Goal: Task Accomplishment & Management: Manage account settings

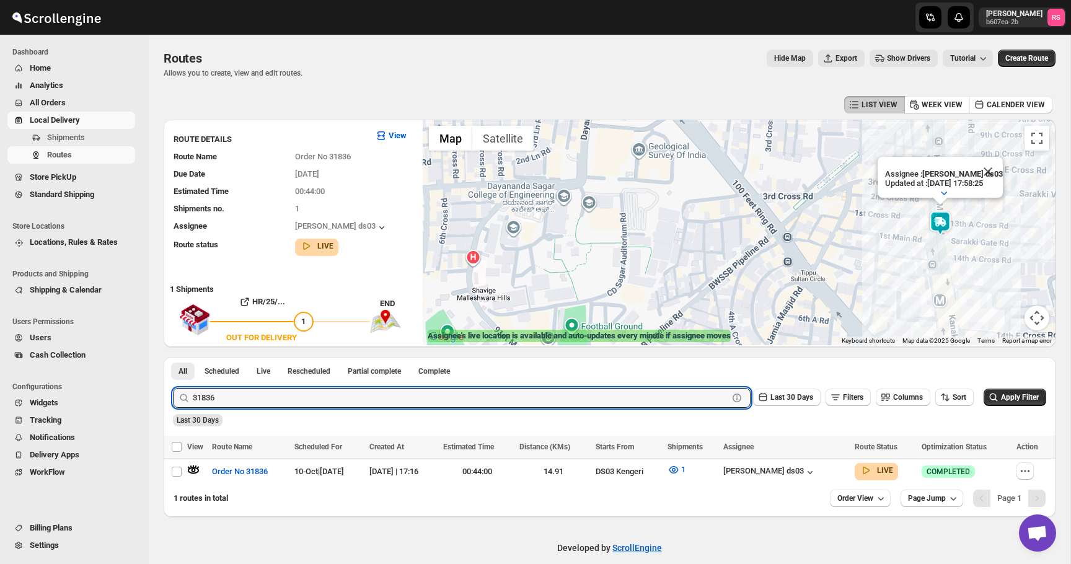
scroll to position [9, 0]
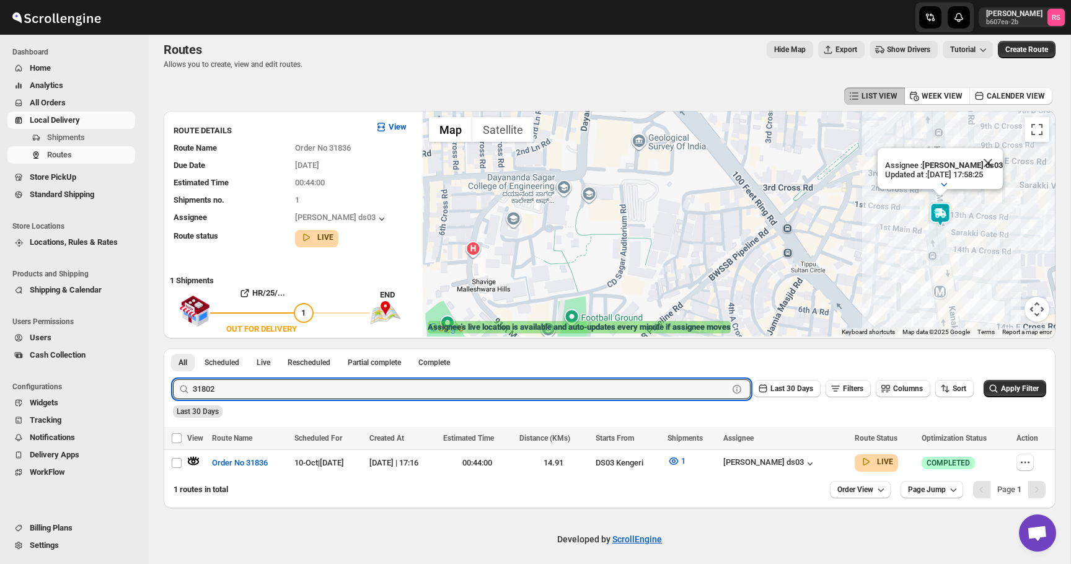
click at [173, 348] on button "Submit" at bounding box center [190, 354] width 35 height 13
click at [192, 459] on icon "button" at bounding box center [193, 461] width 12 height 12
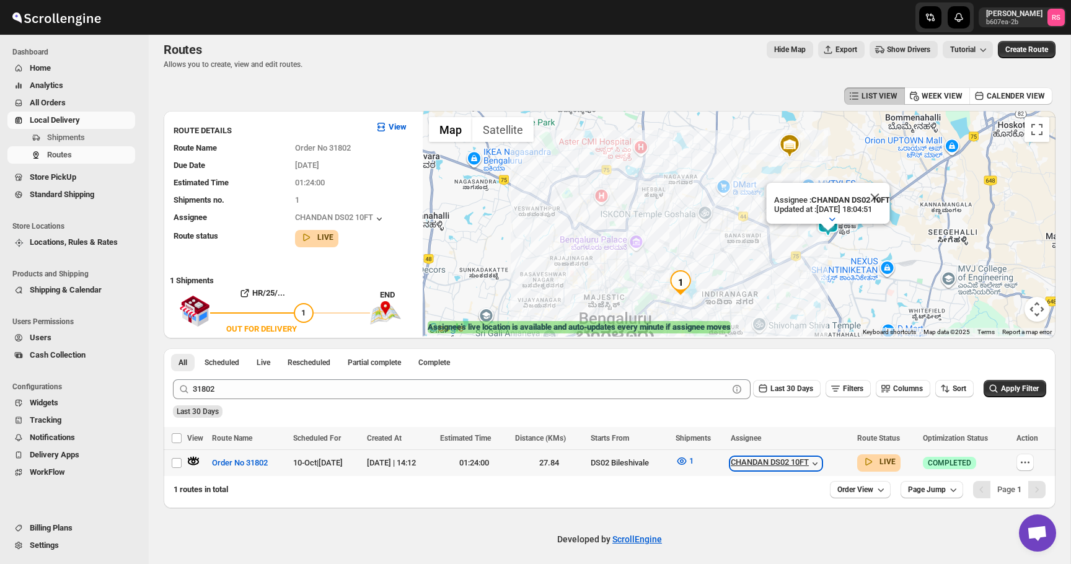
click at [821, 465] on icon "button" at bounding box center [815, 463] width 12 height 12
click at [877, 200] on button "Close" at bounding box center [875, 198] width 30 height 30
click at [821, 456] on div "CHANDAN DS02 10FT" at bounding box center [790, 463] width 119 height 14
click at [688, 463] on icon "button" at bounding box center [682, 461] width 12 height 12
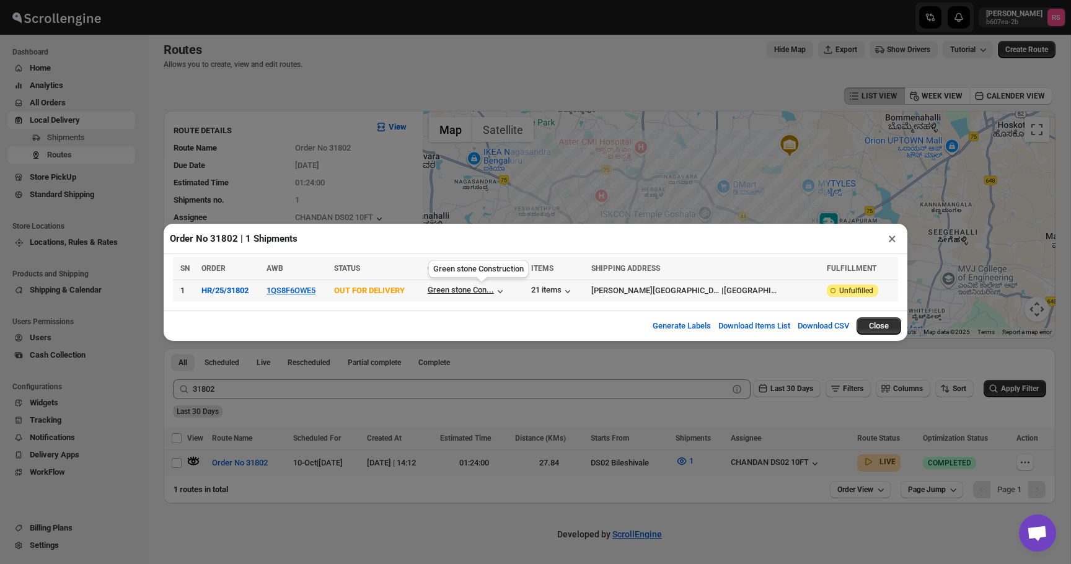
click at [494, 294] on div "Green stone Con..." at bounding box center [461, 289] width 66 height 9
click at [574, 286] on icon "button" at bounding box center [568, 291] width 12 height 12
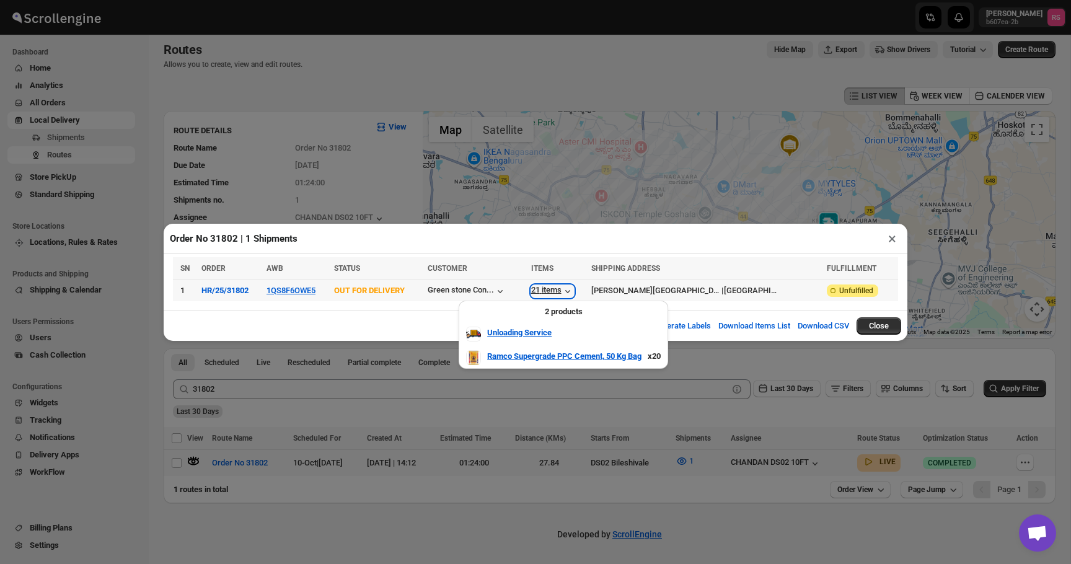
click at [574, 286] on icon "button" at bounding box center [568, 291] width 12 height 12
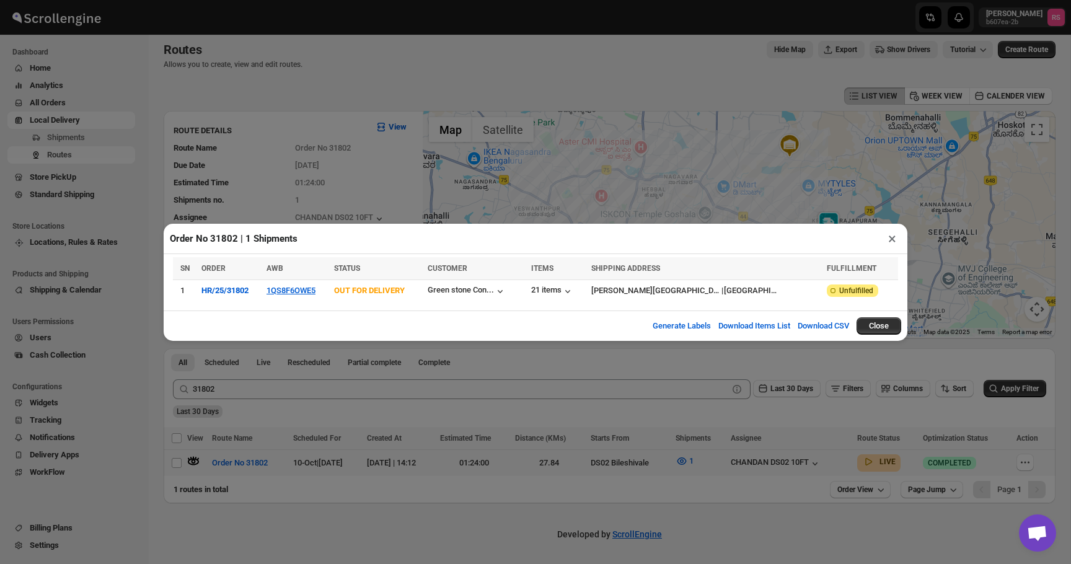
click at [893, 238] on button "×" at bounding box center [892, 238] width 18 height 17
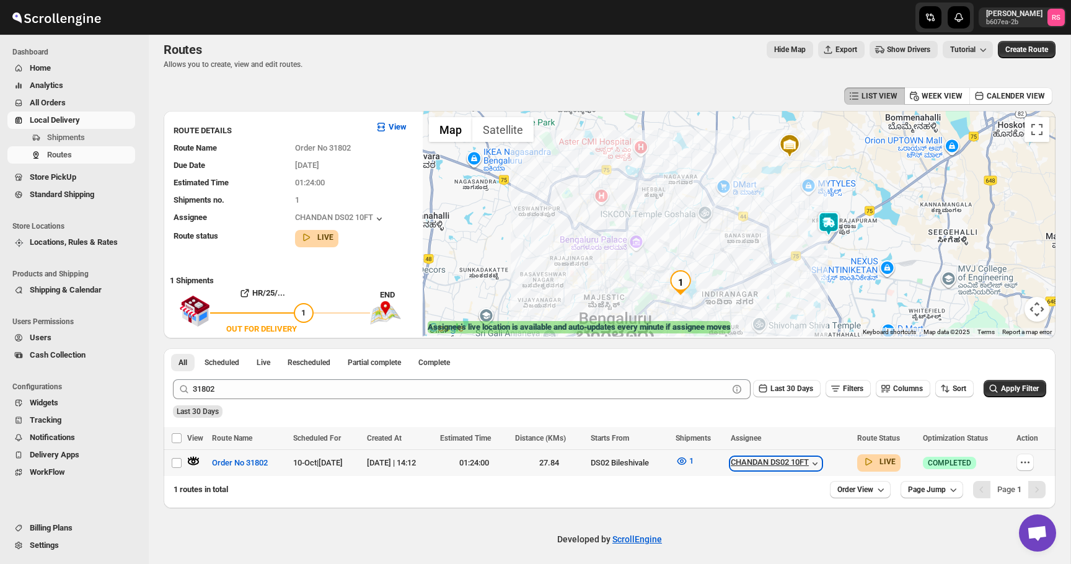
click at [811, 463] on div "CHANDAN DS02 10FT" at bounding box center [776, 463] width 90 height 12
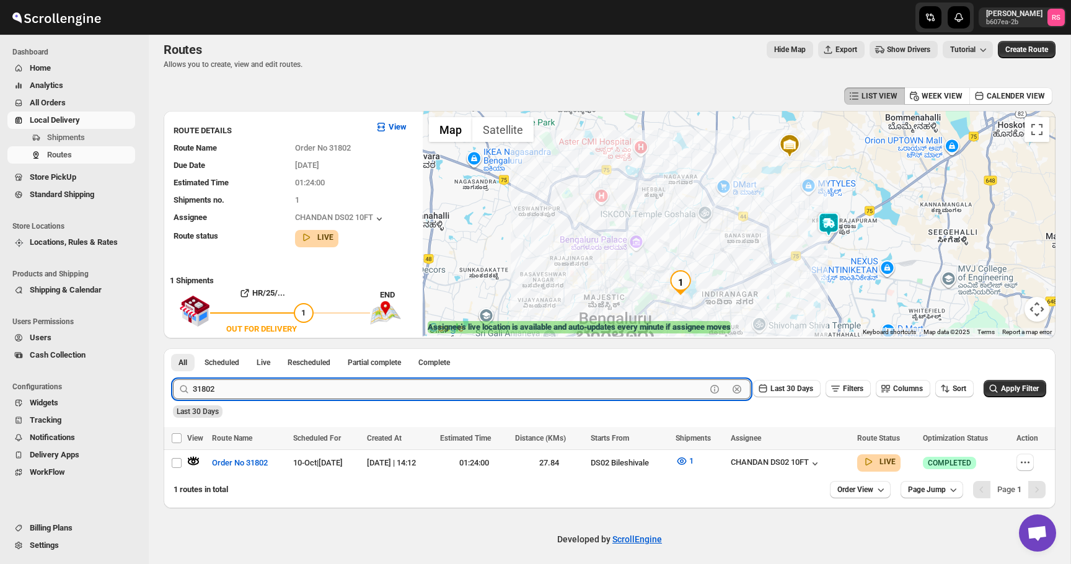
click at [225, 390] on input "31802" at bounding box center [449, 389] width 513 height 20
click at [260, 388] on input "31802" at bounding box center [449, 389] width 513 height 20
click at [173, 348] on button "Submit" at bounding box center [190, 354] width 35 height 13
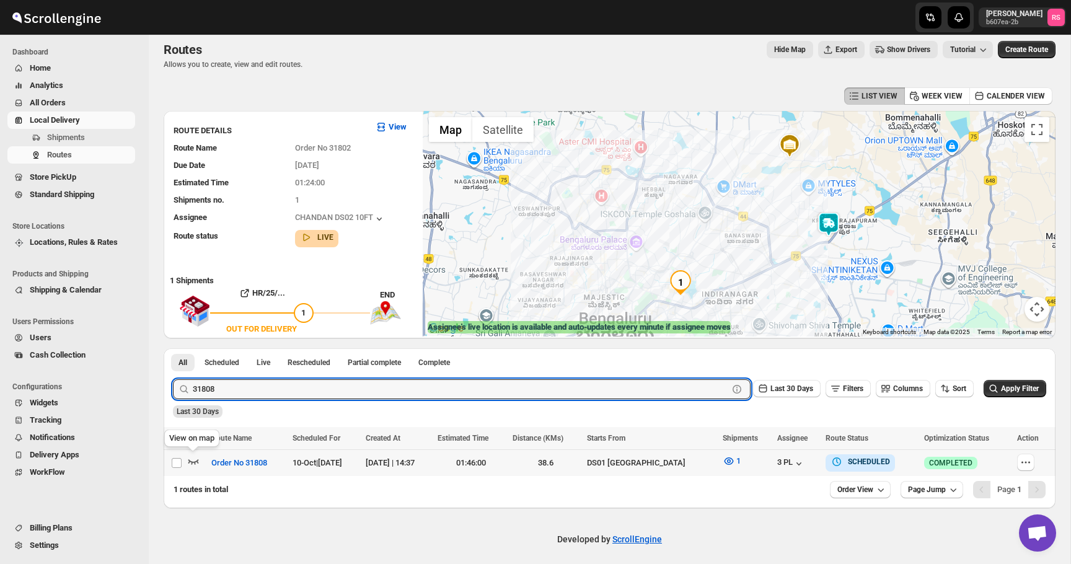
click at [191, 459] on icon "button" at bounding box center [193, 461] width 12 height 12
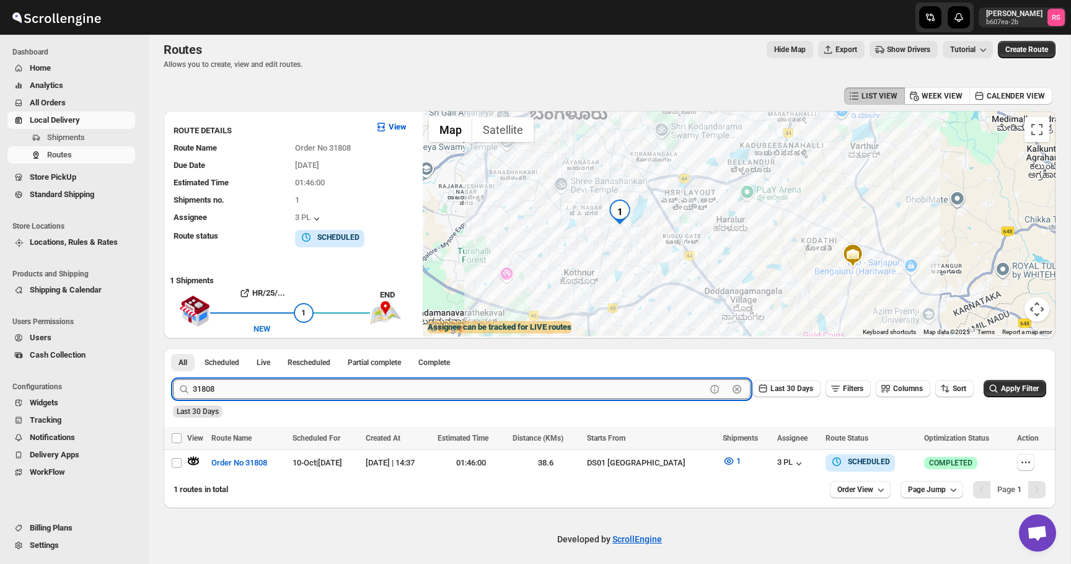
click at [483, 394] on input "31808" at bounding box center [449, 389] width 513 height 20
click at [173, 348] on button "Submit" at bounding box center [190, 354] width 35 height 13
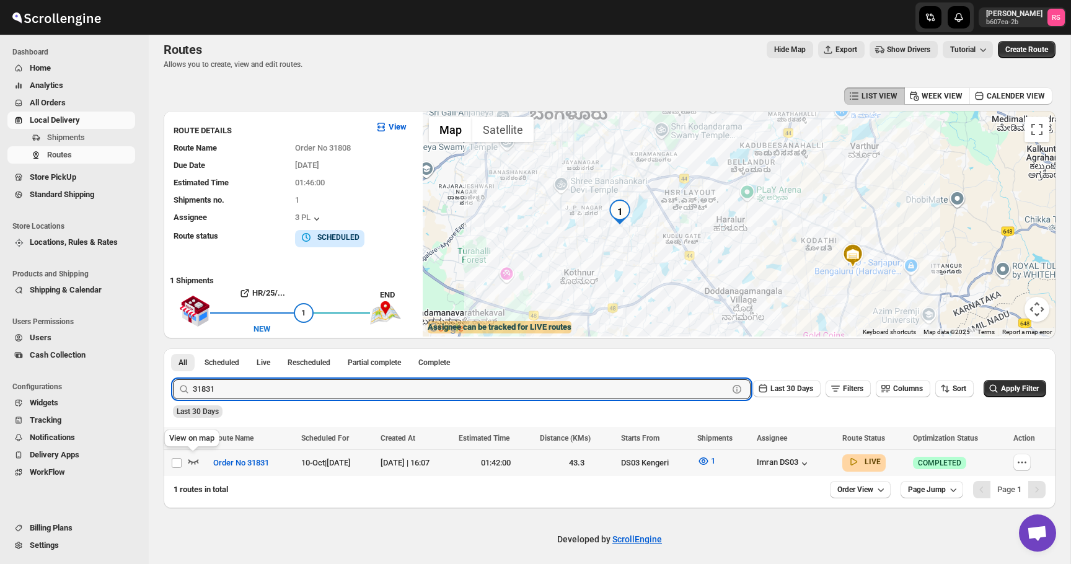
click at [195, 458] on icon "button" at bounding box center [193, 461] width 12 height 12
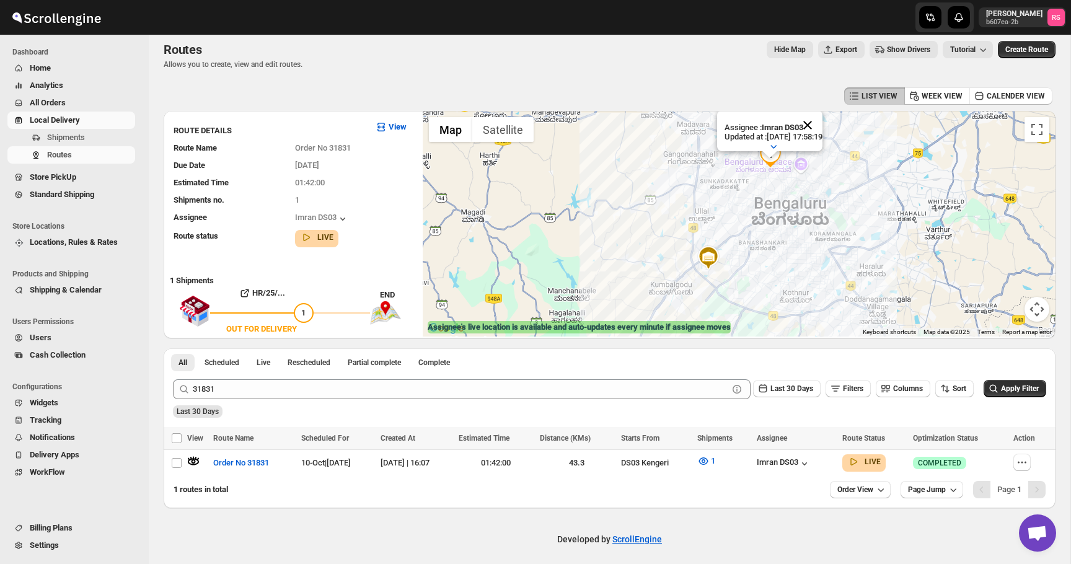
click at [816, 123] on button "Close" at bounding box center [808, 125] width 30 height 30
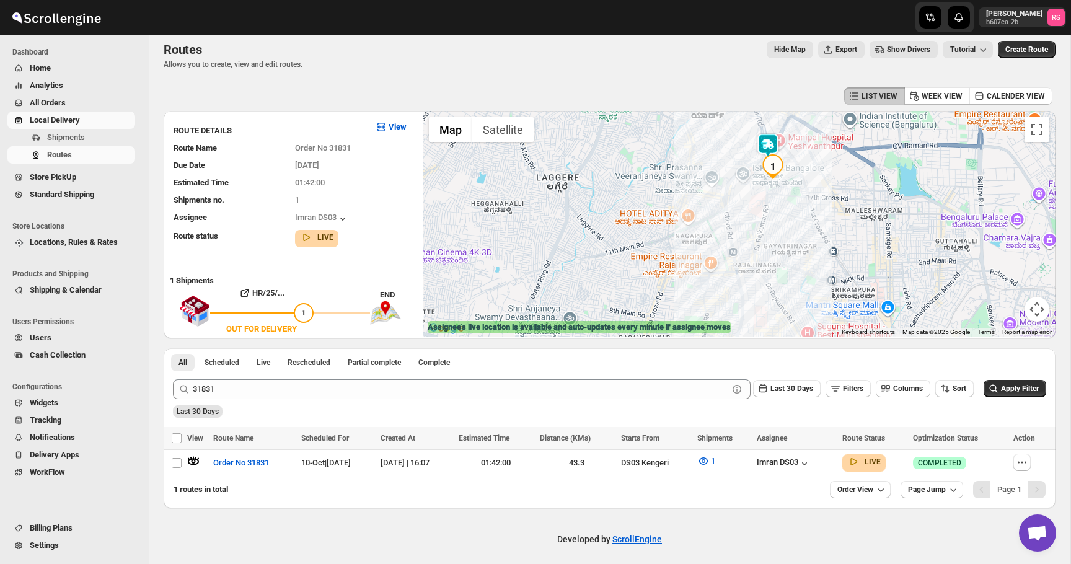
drag, startPoint x: 770, startPoint y: 167, endPoint x: 766, endPoint y: 196, distance: 30.0
click at [766, 196] on div at bounding box center [739, 224] width 633 height 226
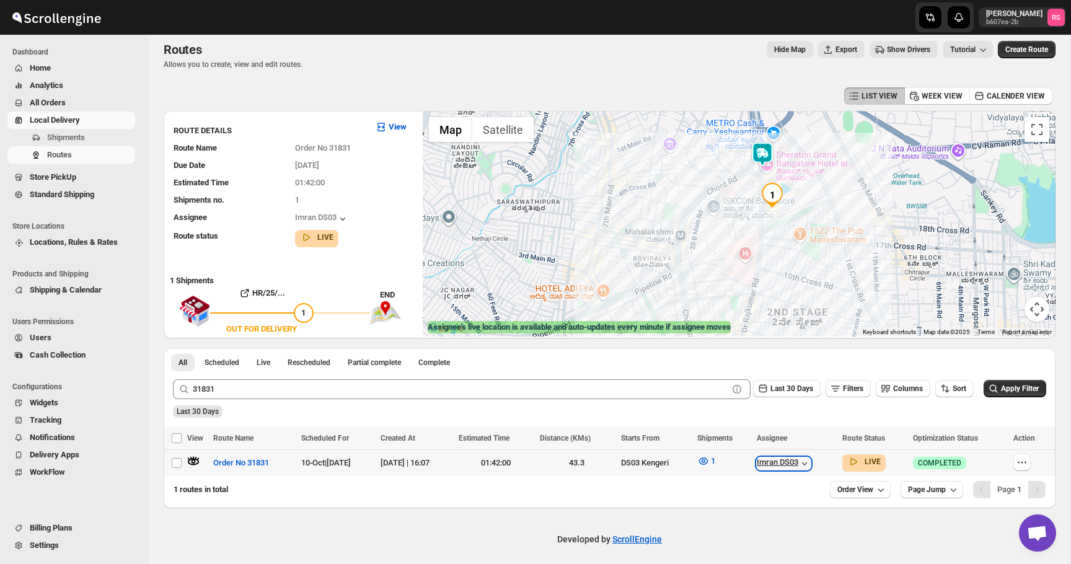
click at [806, 466] on div "Imran DS03" at bounding box center [784, 463] width 54 height 12
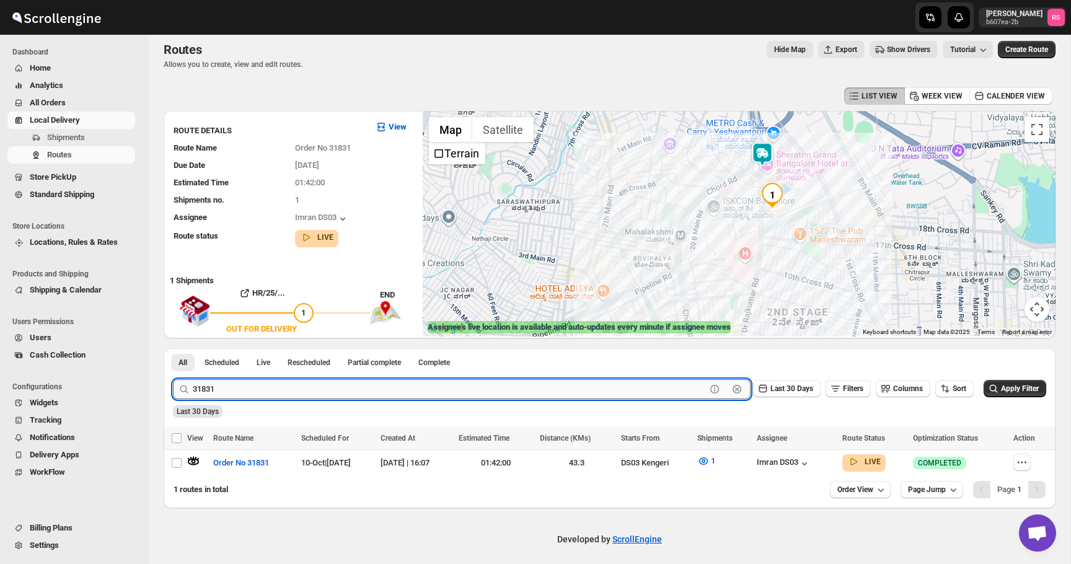
click at [397, 392] on input "31831" at bounding box center [449, 389] width 513 height 20
click at [403, 392] on input "31831" at bounding box center [449, 389] width 513 height 20
click at [291, 389] on input "3183" at bounding box center [449, 389] width 513 height 20
type input "31836"
click at [173, 348] on button "Submit" at bounding box center [190, 354] width 35 height 13
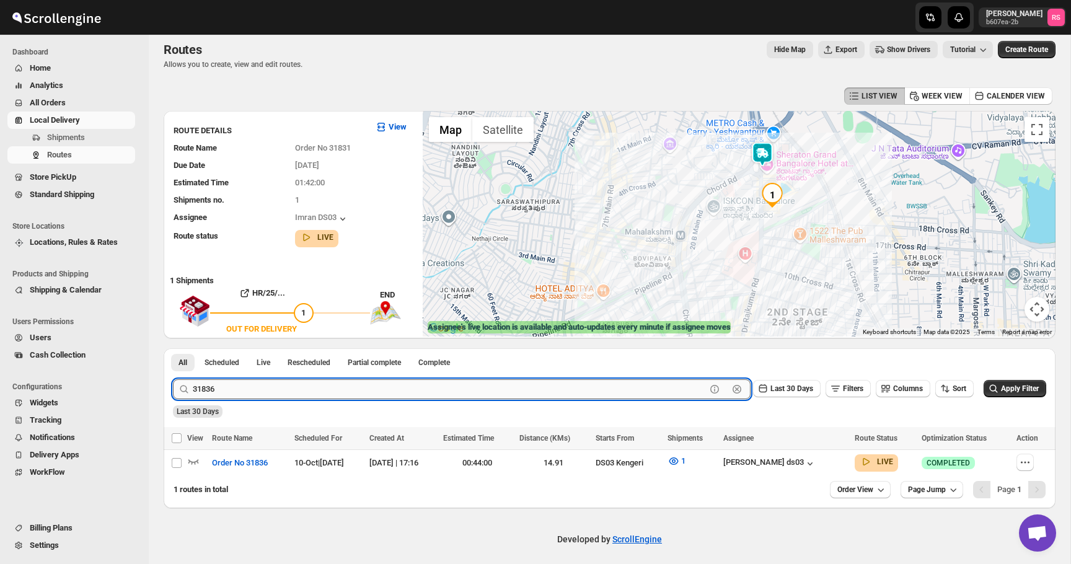
click at [291, 389] on input "31836" at bounding box center [449, 389] width 513 height 20
click at [195, 461] on icon "button" at bounding box center [193, 461] width 11 height 5
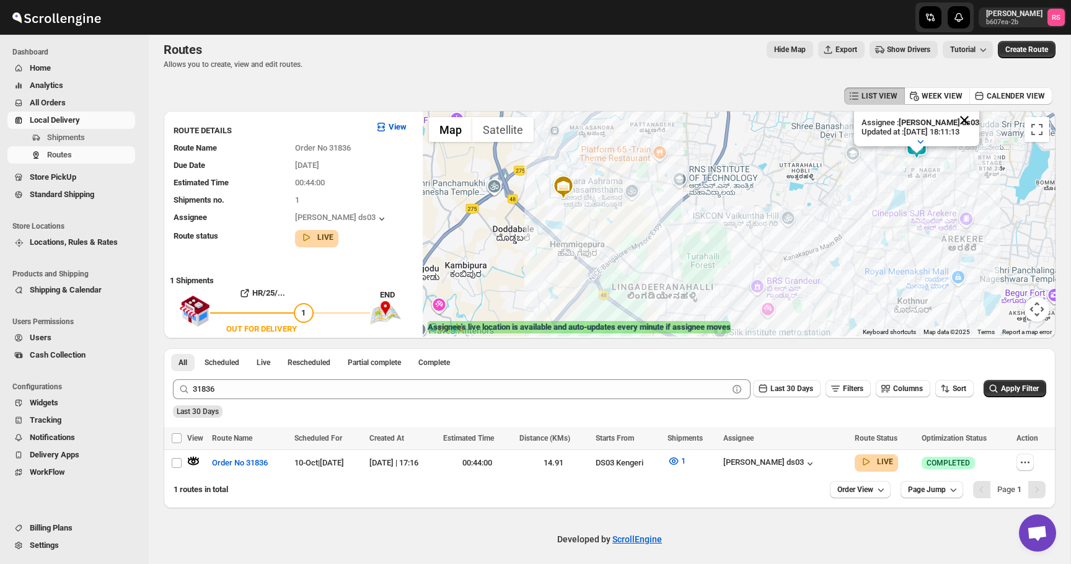
click at [969, 118] on button "Close" at bounding box center [965, 120] width 30 height 30
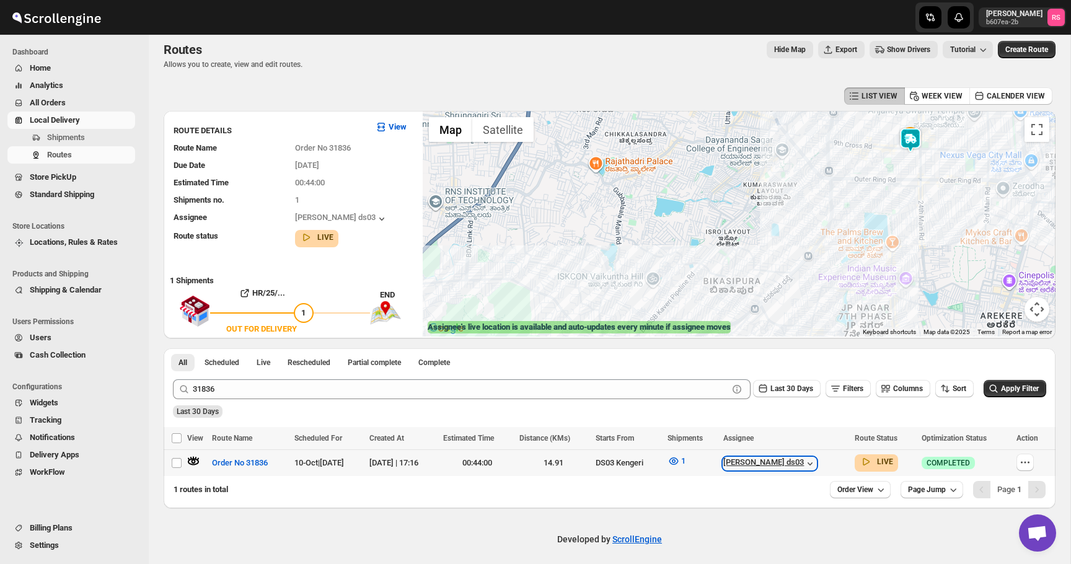
click at [816, 464] on div "[PERSON_NAME] ds03" at bounding box center [769, 463] width 93 height 12
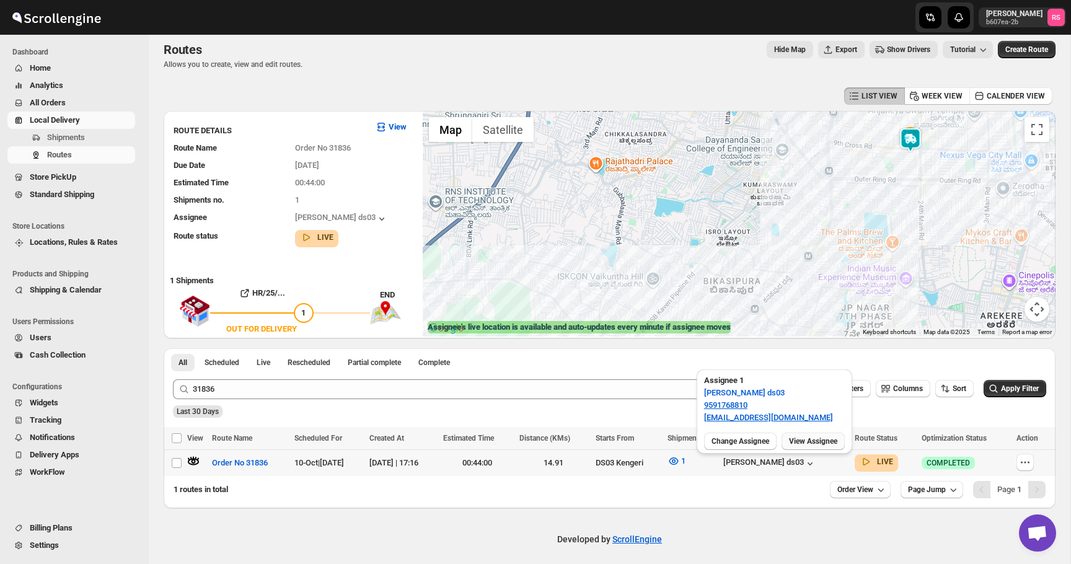
click at [811, 438] on span "View Assignee" at bounding box center [813, 441] width 48 height 10
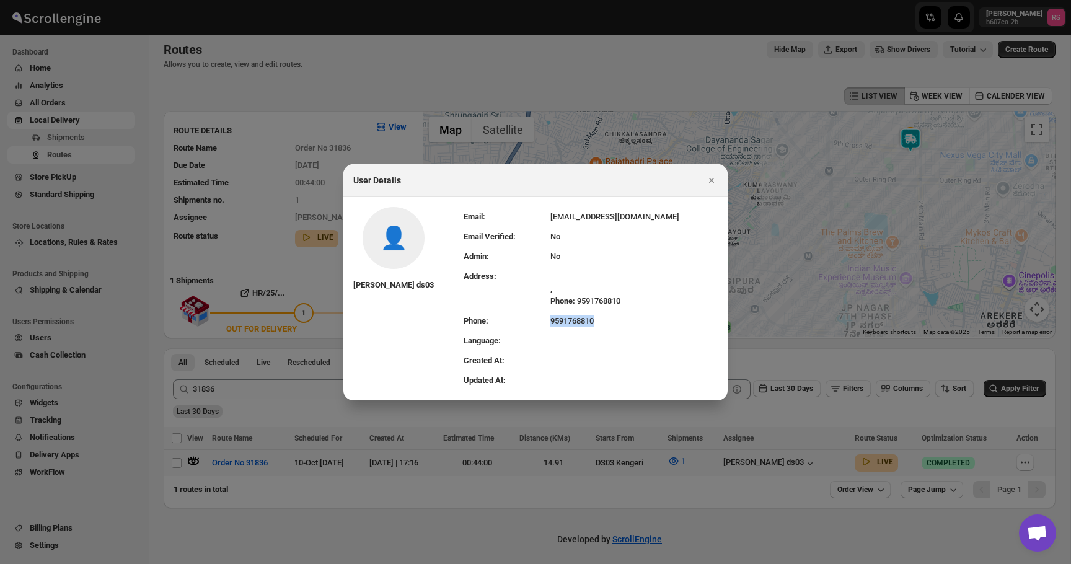
drag, startPoint x: 631, startPoint y: 321, endPoint x: 527, endPoint y: 321, distance: 104.1
click at [527, 321] on tr "Phone: [PHONE_NUMBER]" at bounding box center [591, 321] width 254 height 20
click at [527, 321] on td "Phone:" at bounding box center [507, 321] width 87 height 20
click at [711, 180] on icon "Close" at bounding box center [711, 180] width 5 height 5
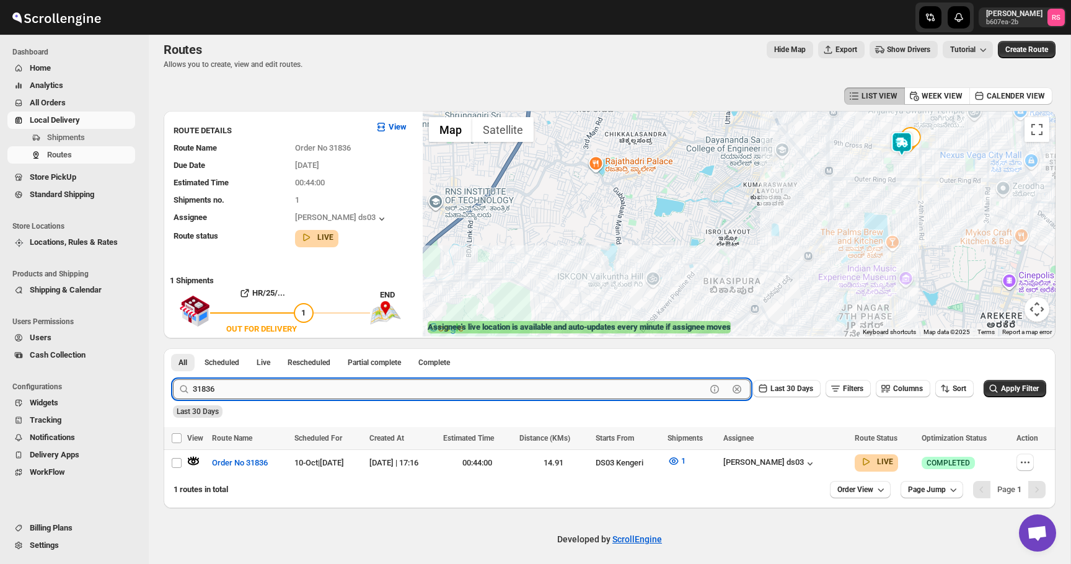
click at [424, 379] on input "31836" at bounding box center [449, 389] width 513 height 20
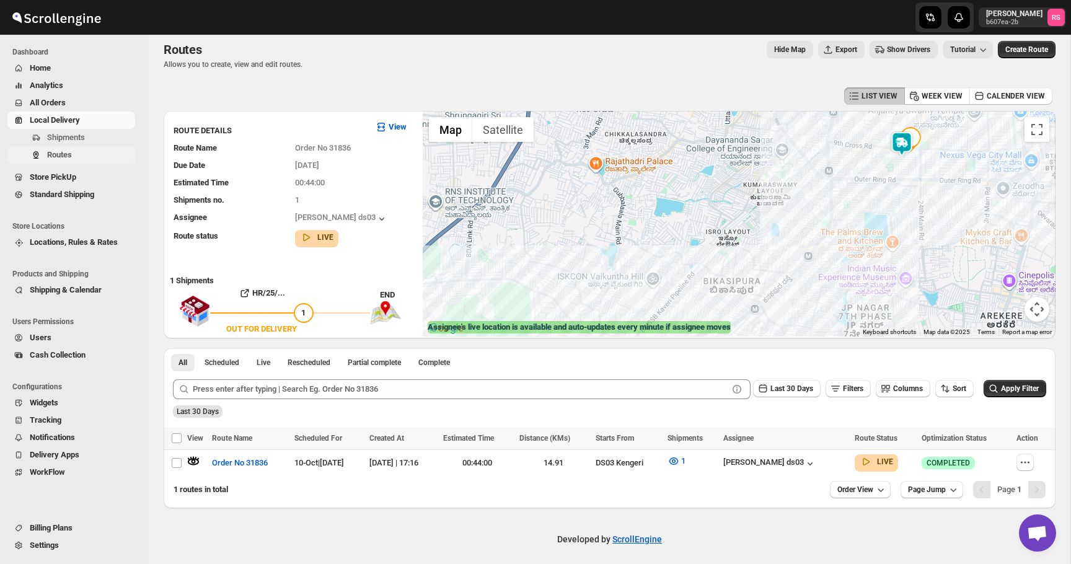
click at [112, 152] on span "Routes" at bounding box center [90, 155] width 86 height 12
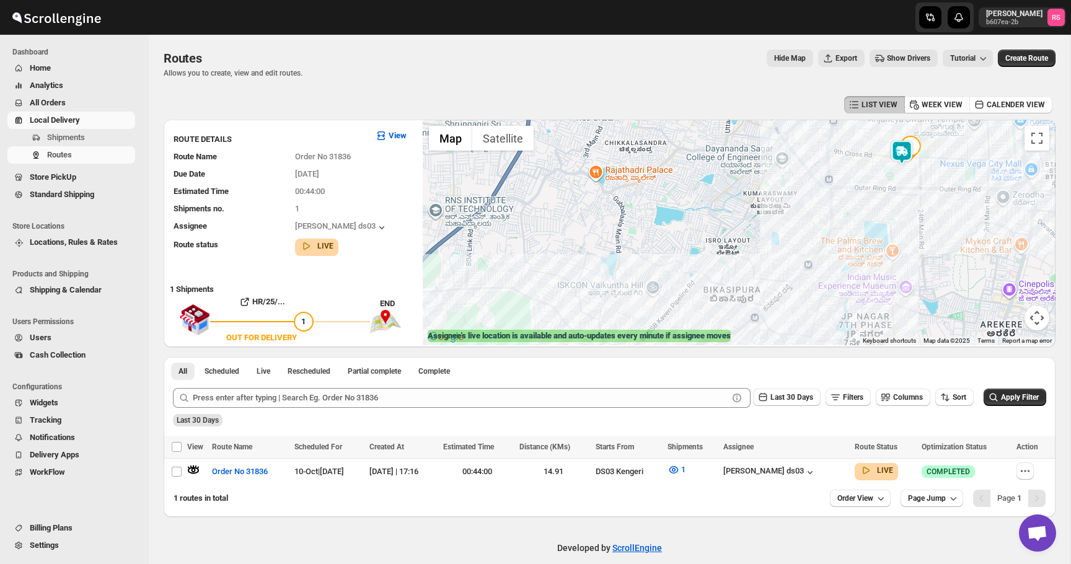
click at [94, 100] on span "All Orders" at bounding box center [81, 103] width 103 height 12
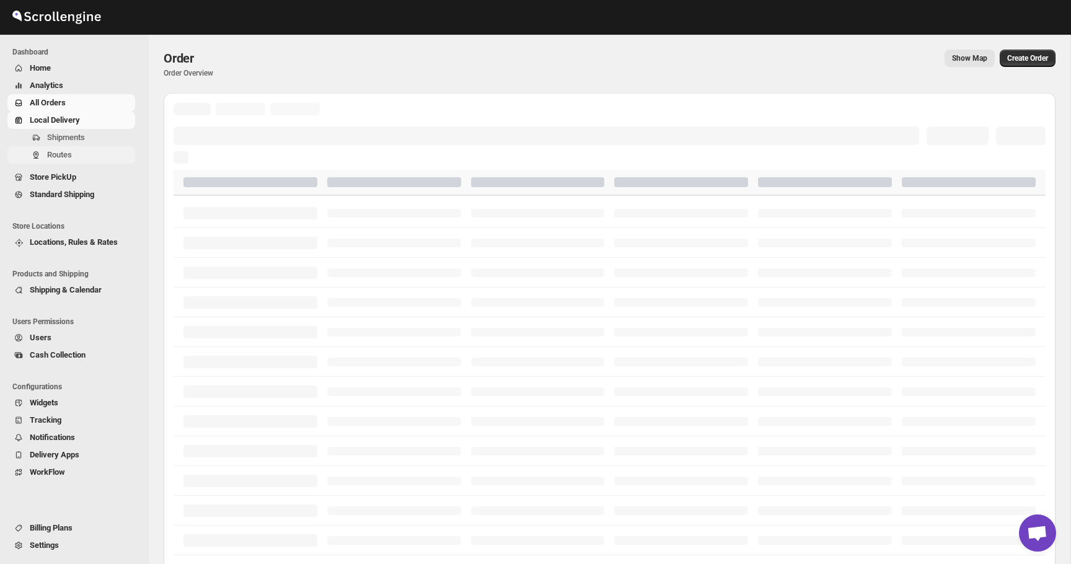
click at [90, 159] on span "Routes" at bounding box center [90, 155] width 86 height 12
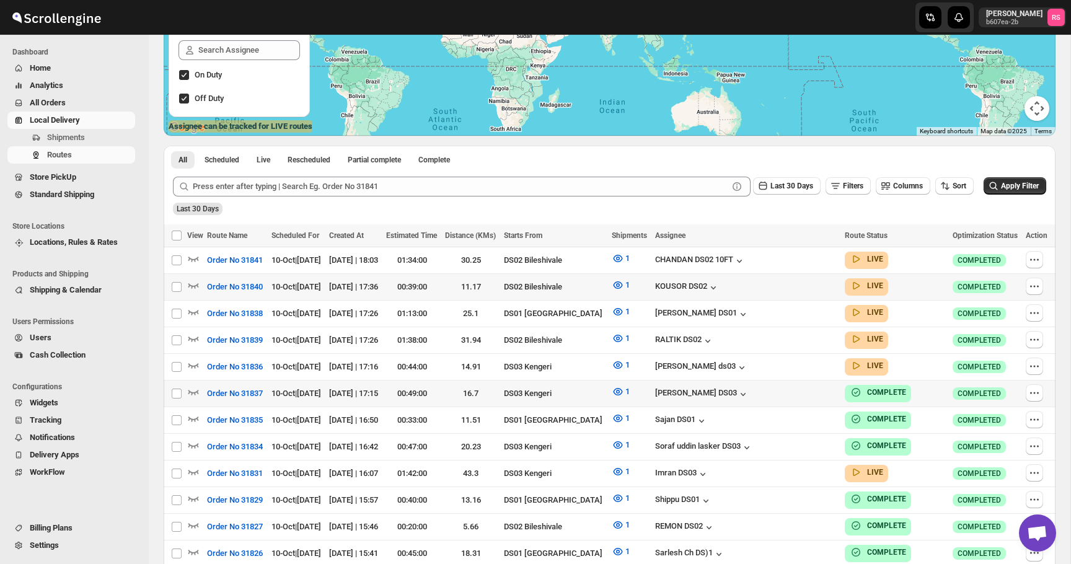
scroll to position [210, 0]
click at [746, 258] on icon "button" at bounding box center [739, 260] width 12 height 12
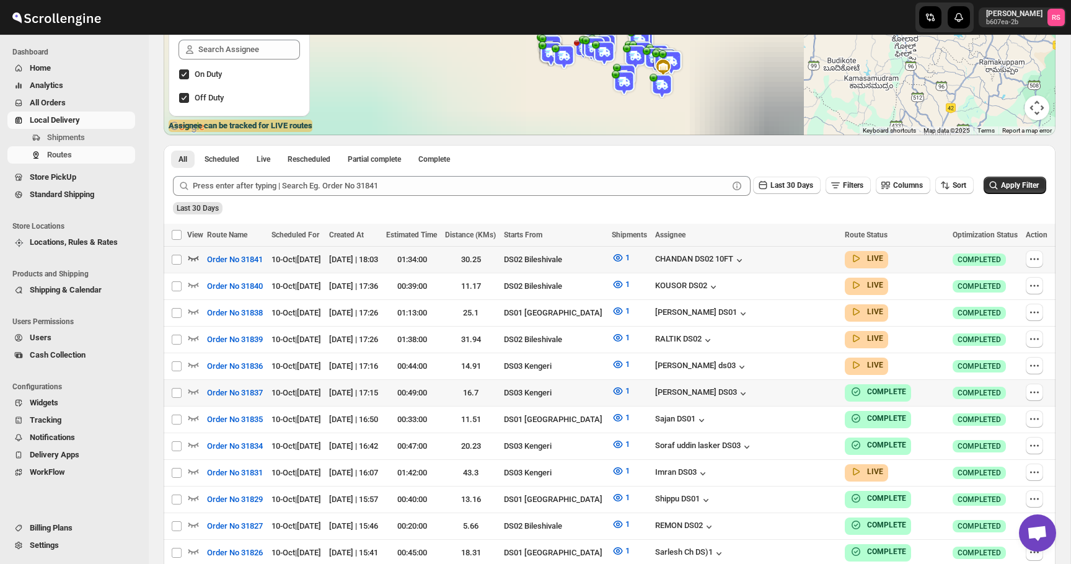
click at [199, 255] on icon "button" at bounding box center [193, 258] width 12 height 12
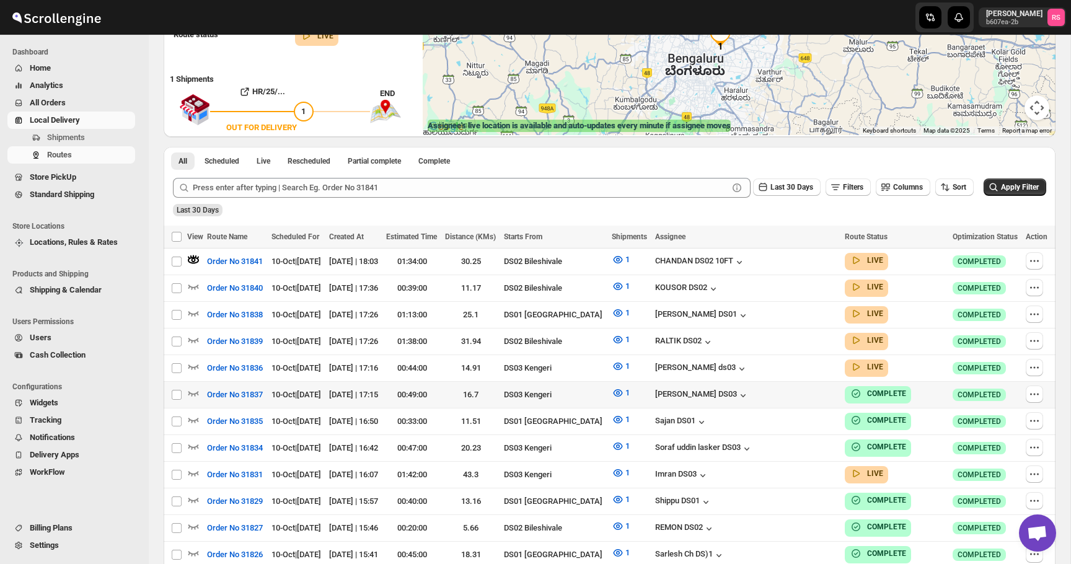
scroll to position [0, 0]
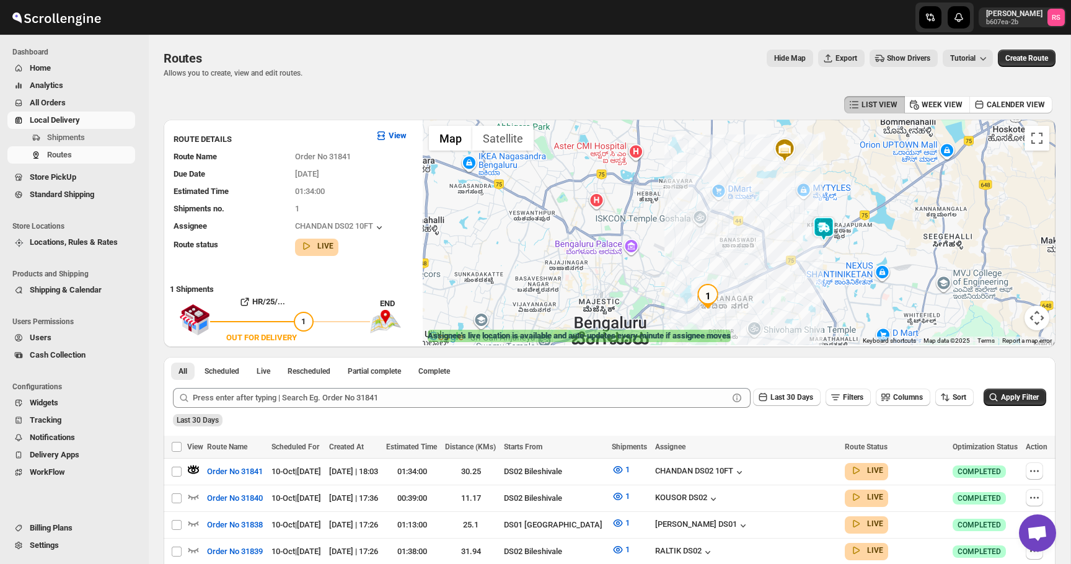
click at [831, 231] on img at bounding box center [823, 228] width 25 height 25
click at [784, 465] on div "CHANDAN DS02 10FT" at bounding box center [746, 472] width 183 height 14
click at [746, 470] on div "CHANDAN DS02 10FT" at bounding box center [700, 472] width 90 height 12
click at [900, 55] on span "Show Drivers" at bounding box center [908, 58] width 43 height 10
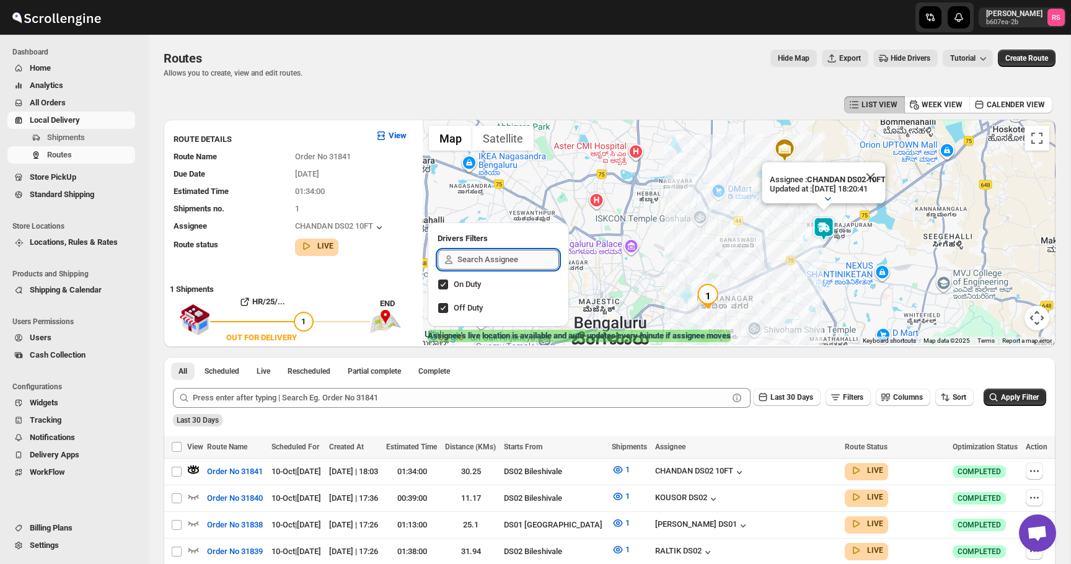
click at [497, 257] on input "text" at bounding box center [508, 260] width 102 height 20
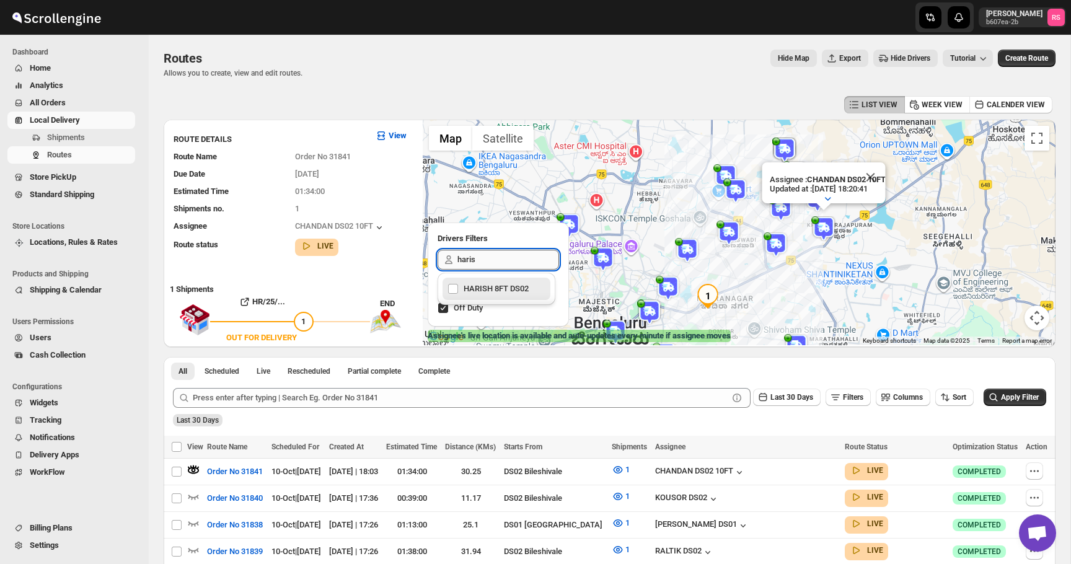
type input "harish"
click at [456, 293] on div "HARISH 8FT DS02" at bounding box center [497, 288] width 98 height 17
checkbox input "true"
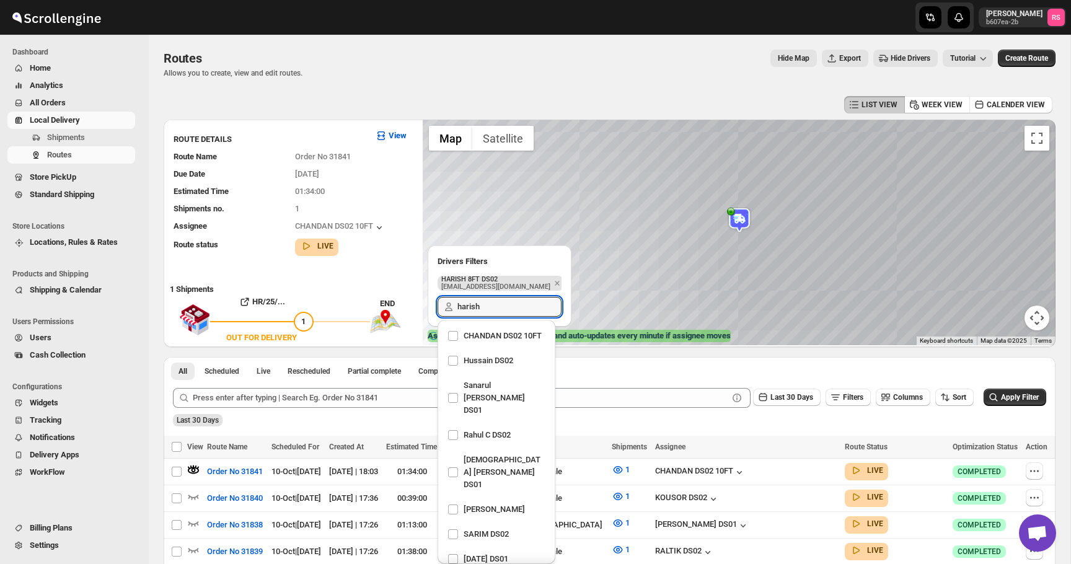
scroll to position [821, 0]
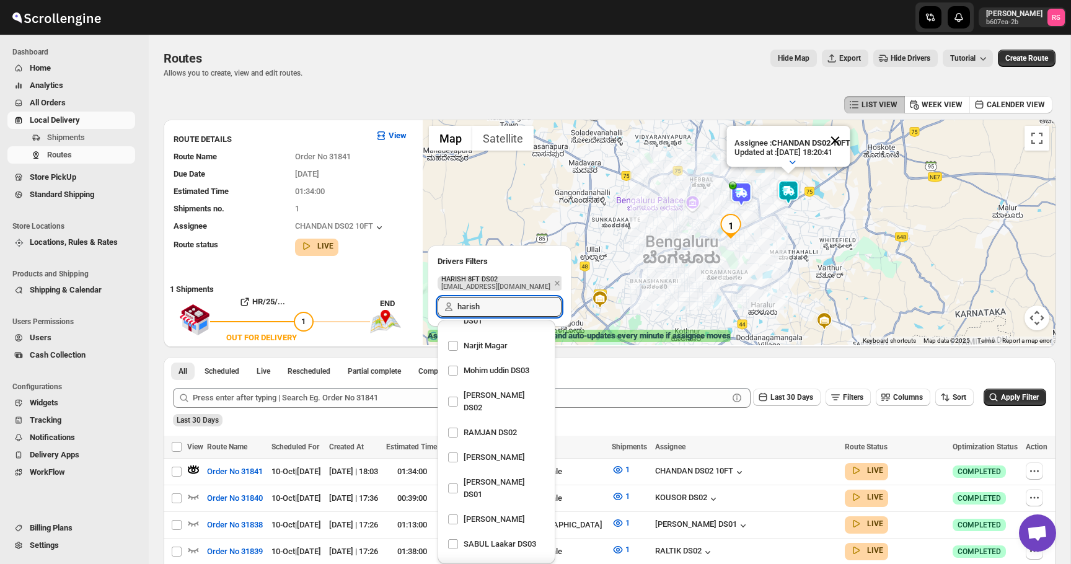
type input "harish"
click at [849, 139] on button "Close" at bounding box center [835, 141] width 30 height 30
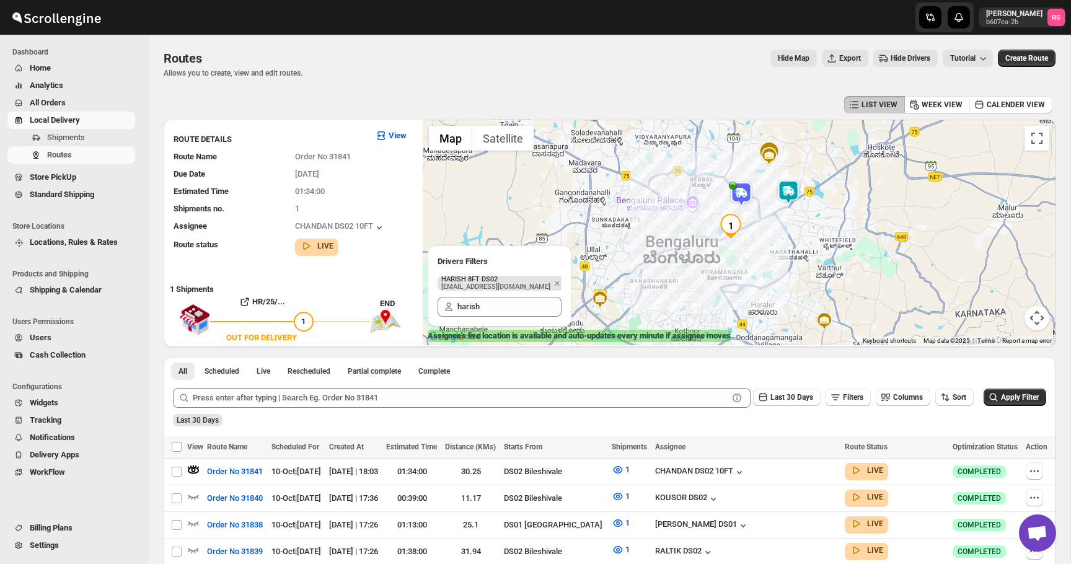
scroll to position [88, 0]
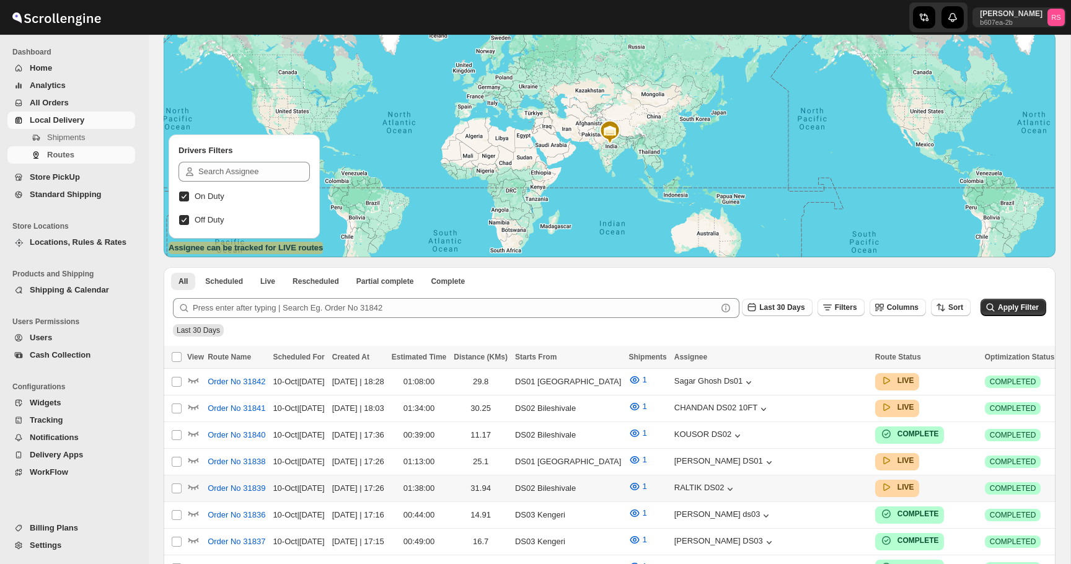
scroll to position [298, 0]
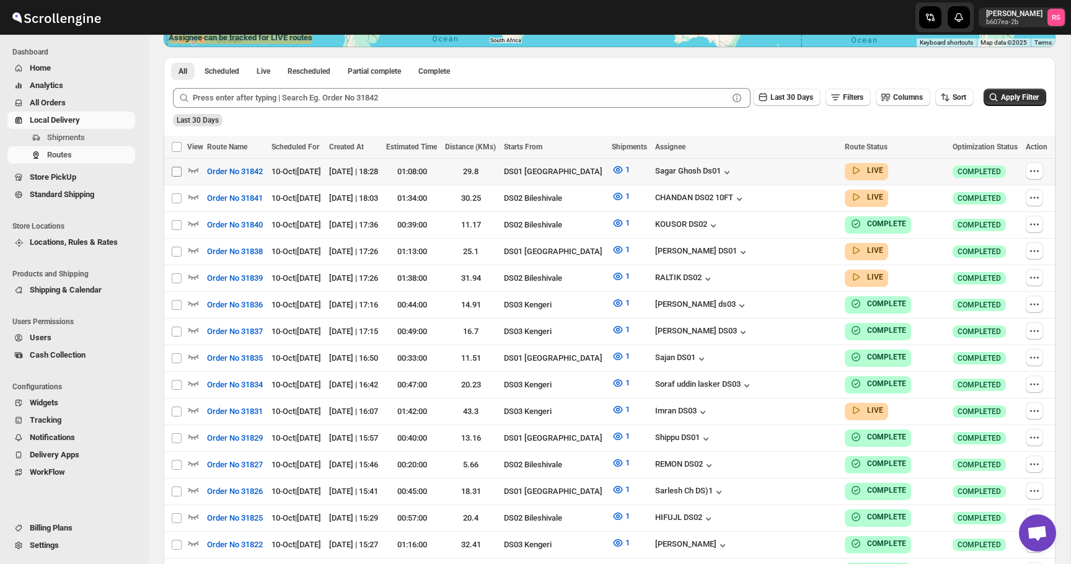
click at [174, 170] on input "Select route" at bounding box center [177, 172] width 10 height 10
checkbox input "true"
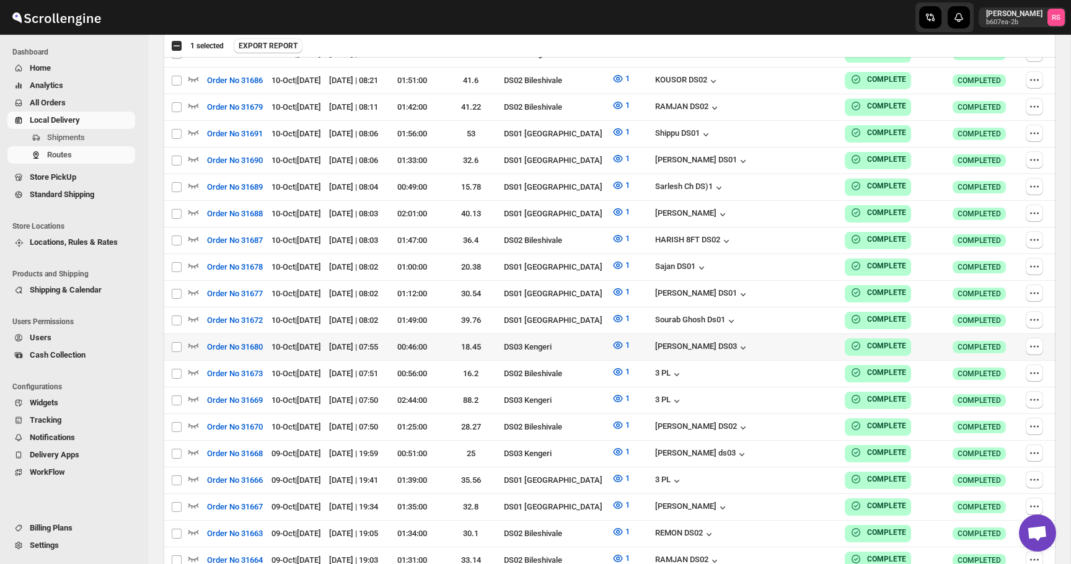
scroll to position [3209, 0]
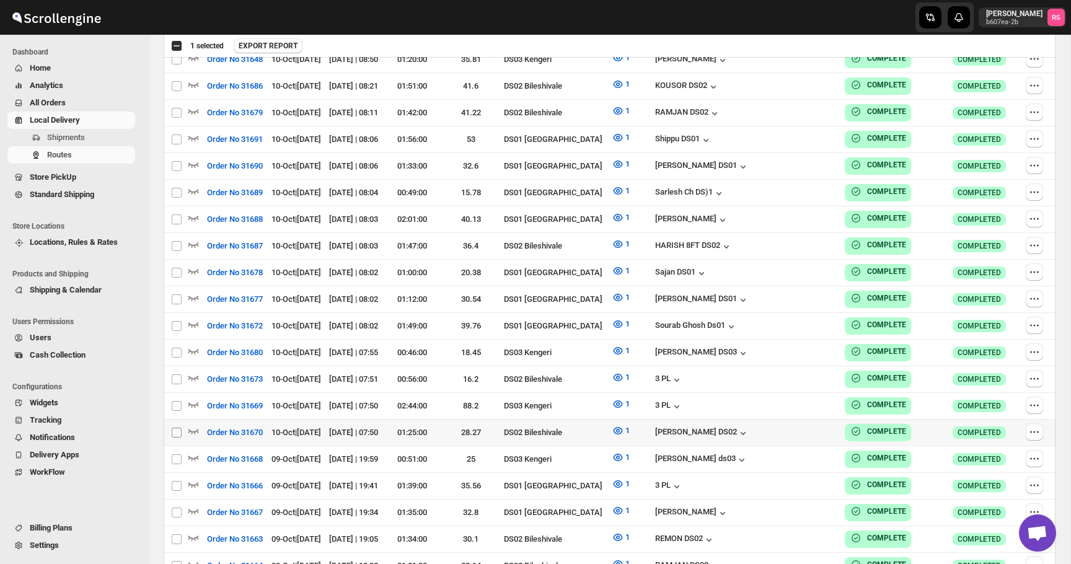
click at [175, 428] on input "Select route" at bounding box center [177, 433] width 10 height 10
checkbox input "true"
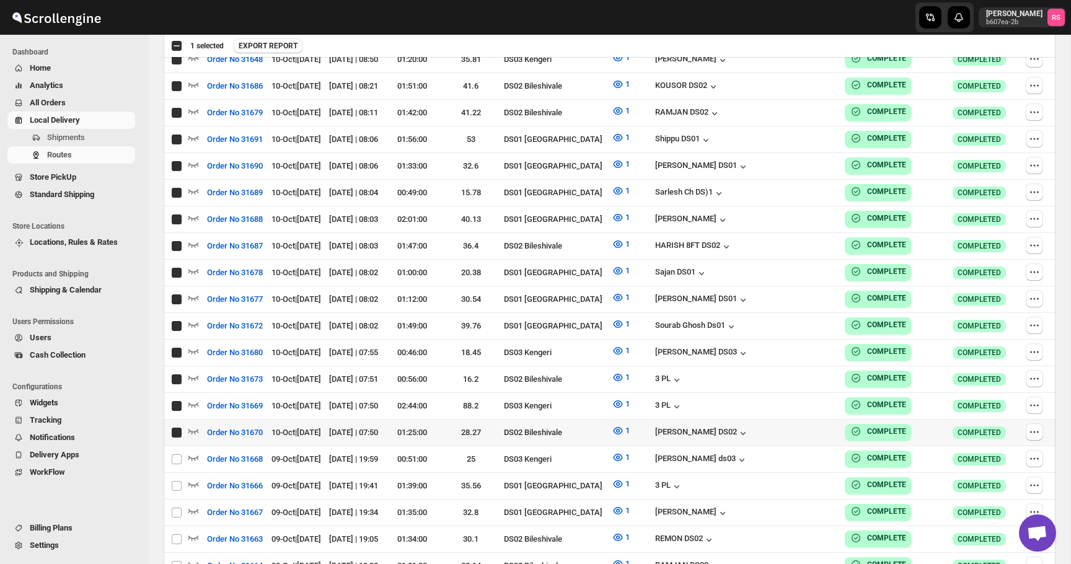
checkbox input "true"
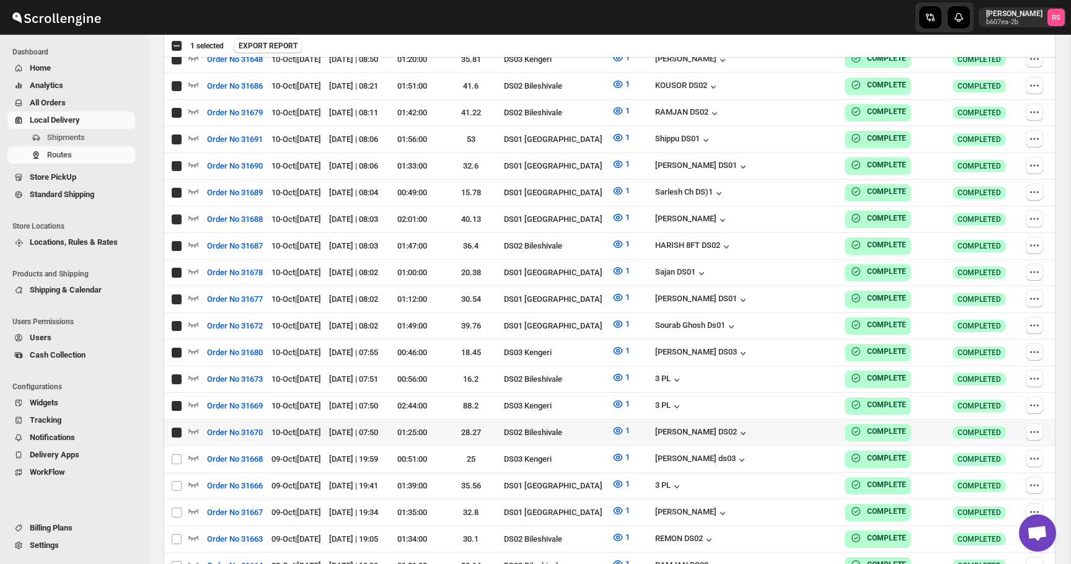
checkbox input "true"
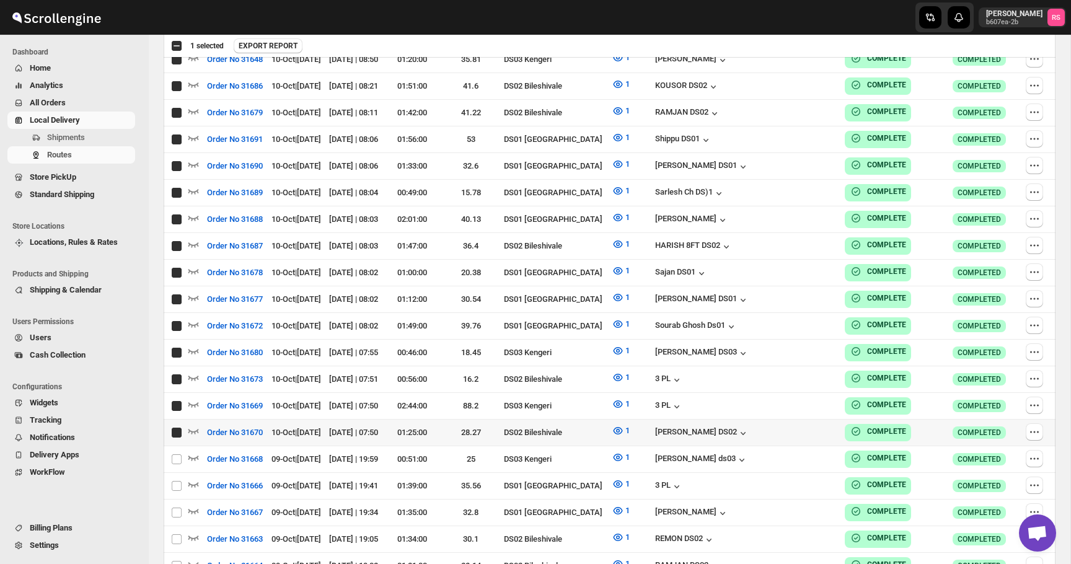
checkbox input "true"
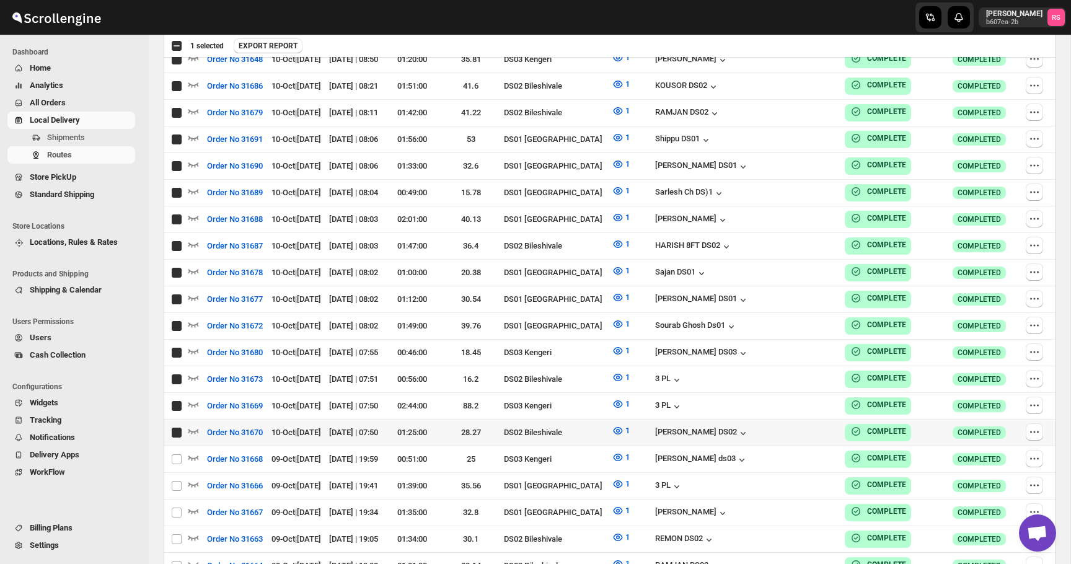
checkbox input "true"
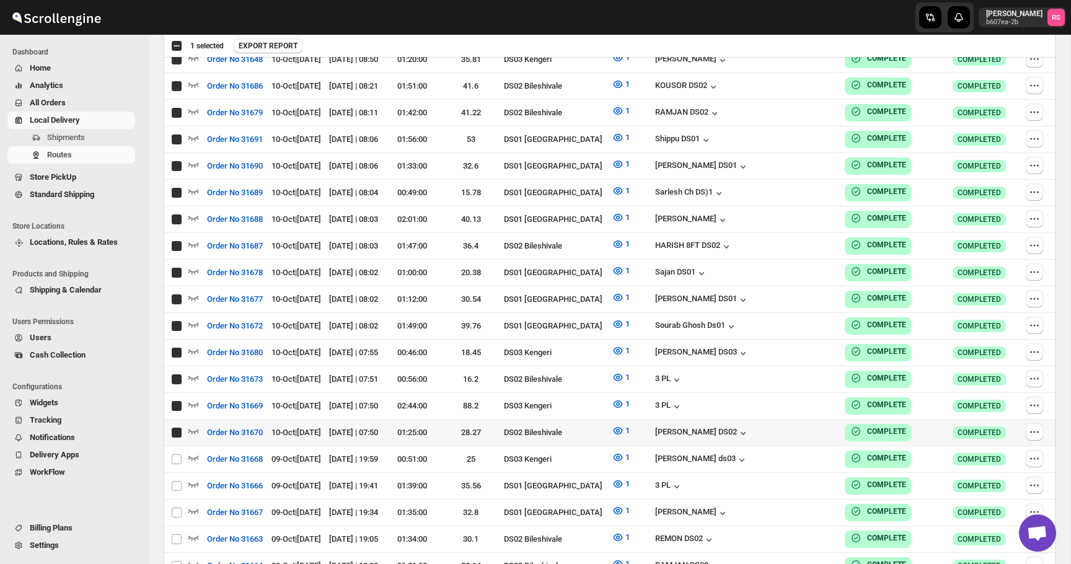
checkbox input "true"
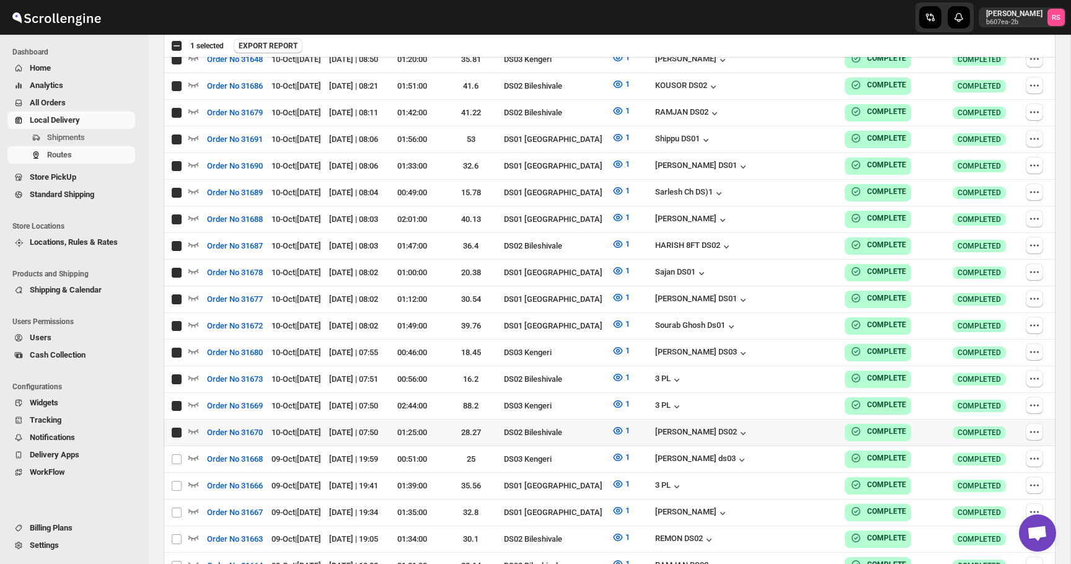
checkbox input "true"
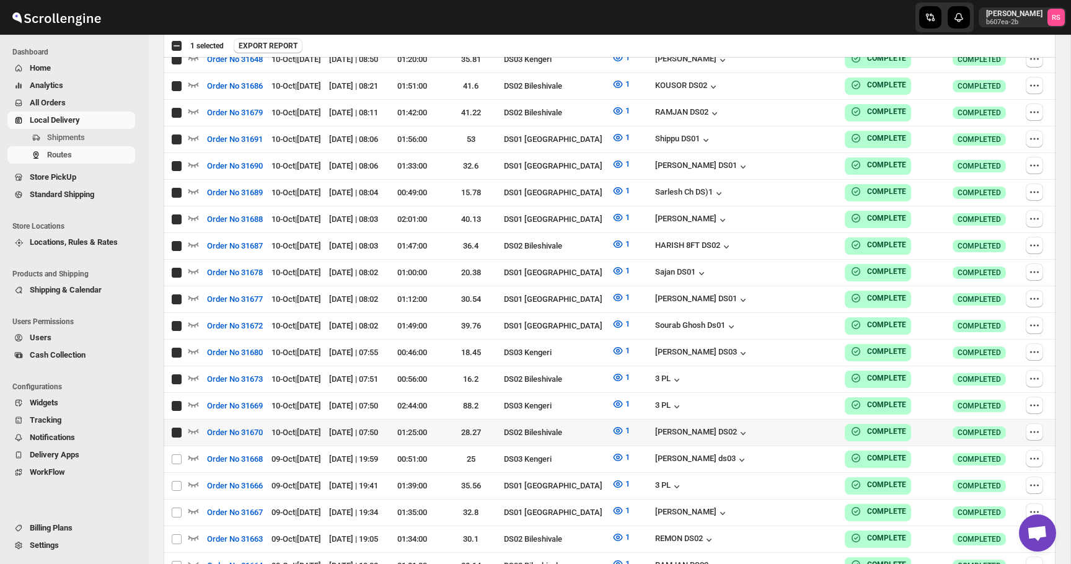
checkbox input "true"
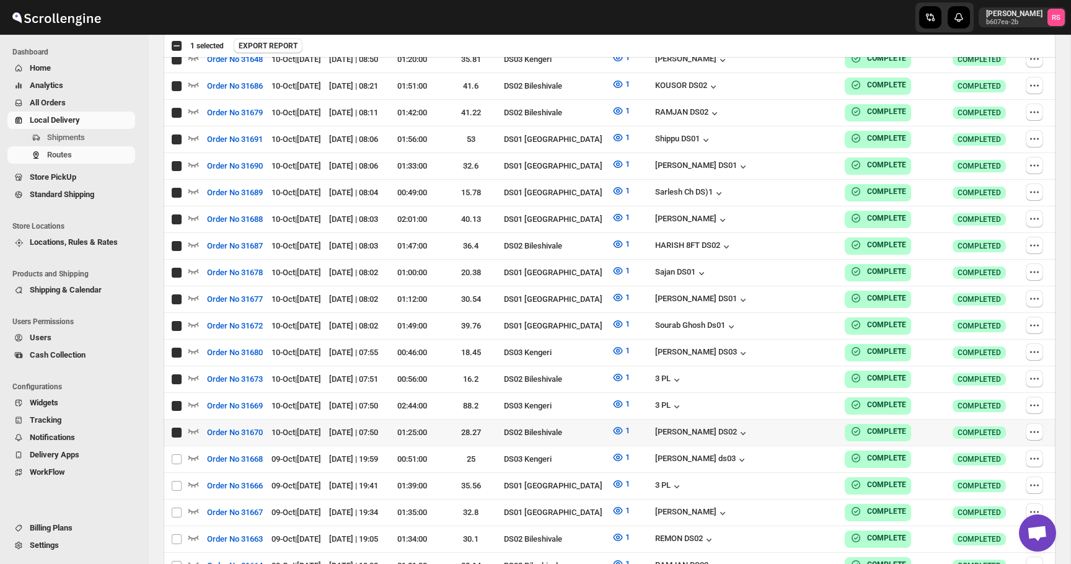
checkbox input "true"
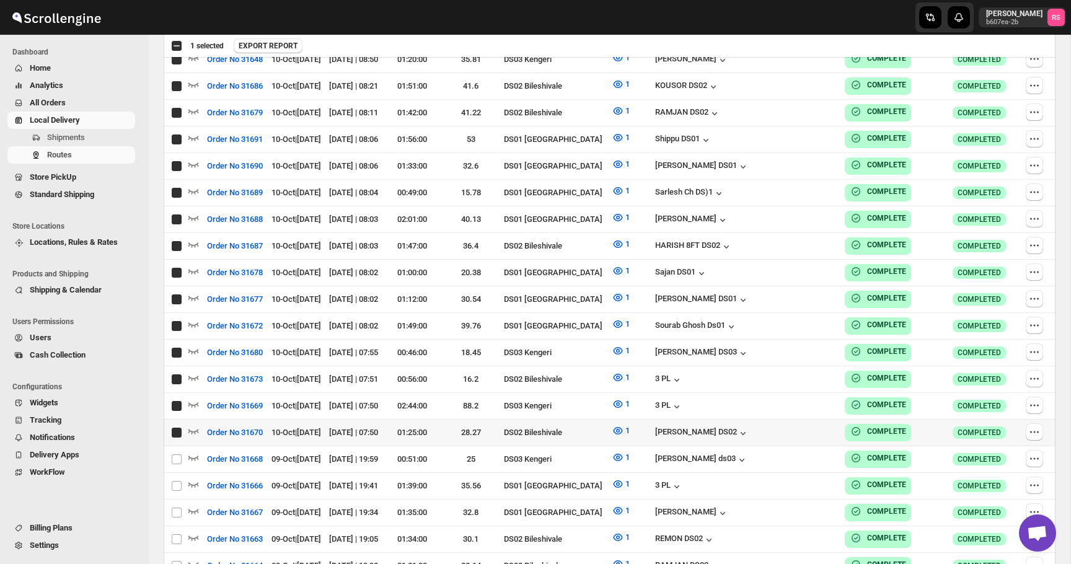
checkbox input "true"
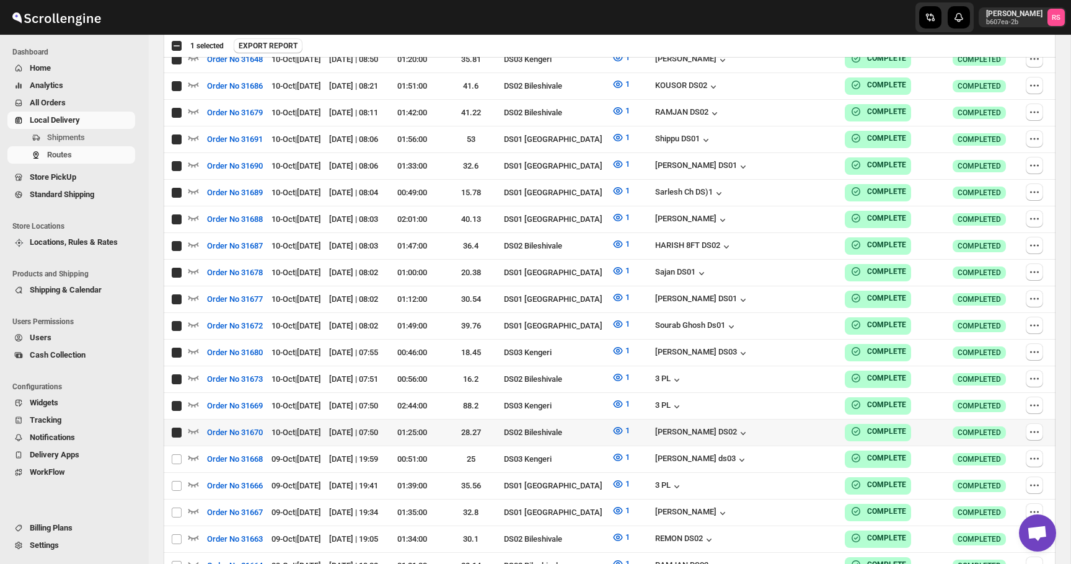
checkbox input "true"
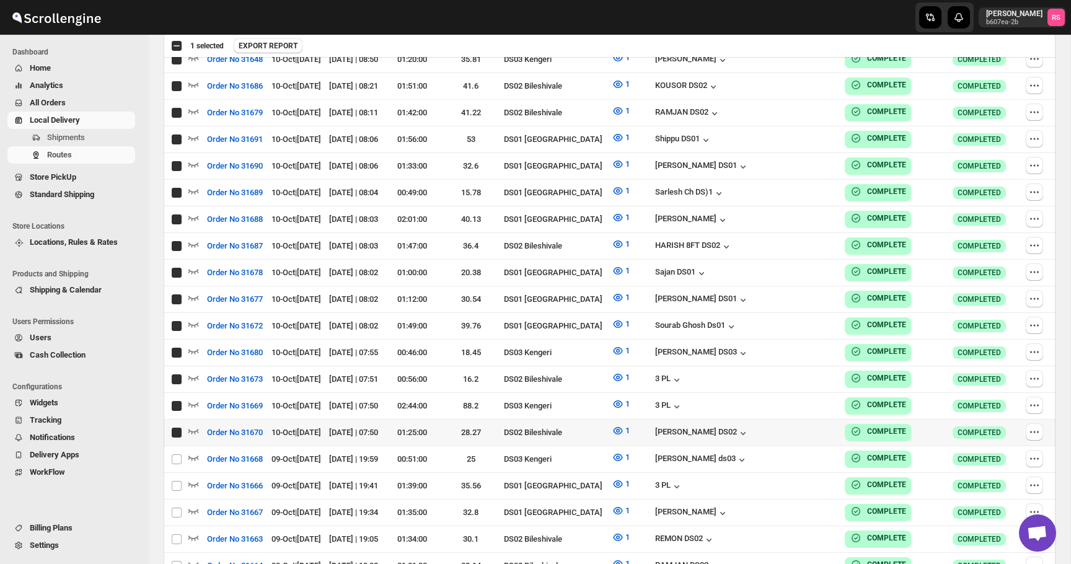
checkbox input "true"
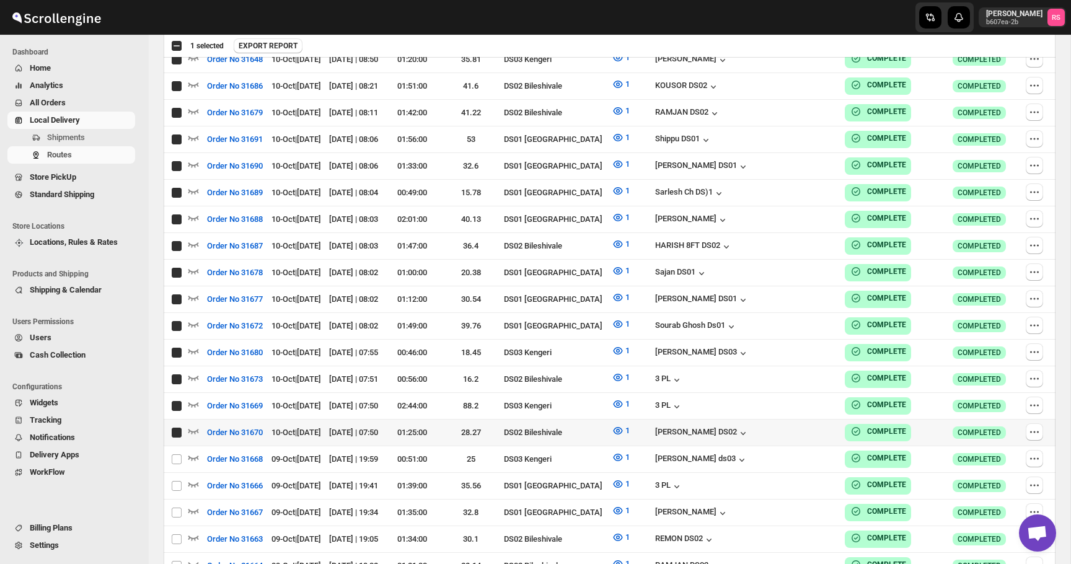
checkbox input "true"
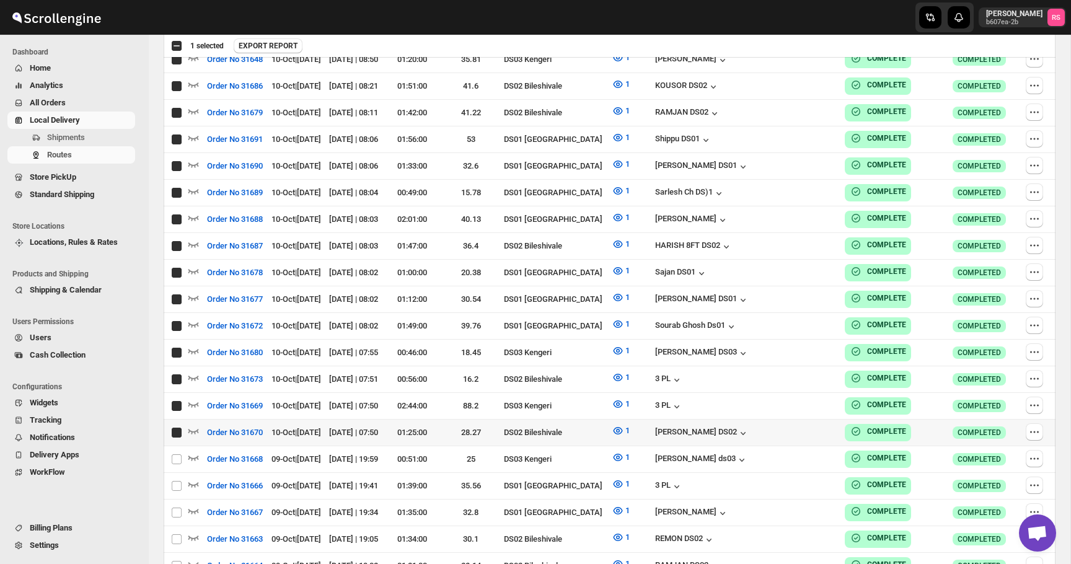
checkbox input "true"
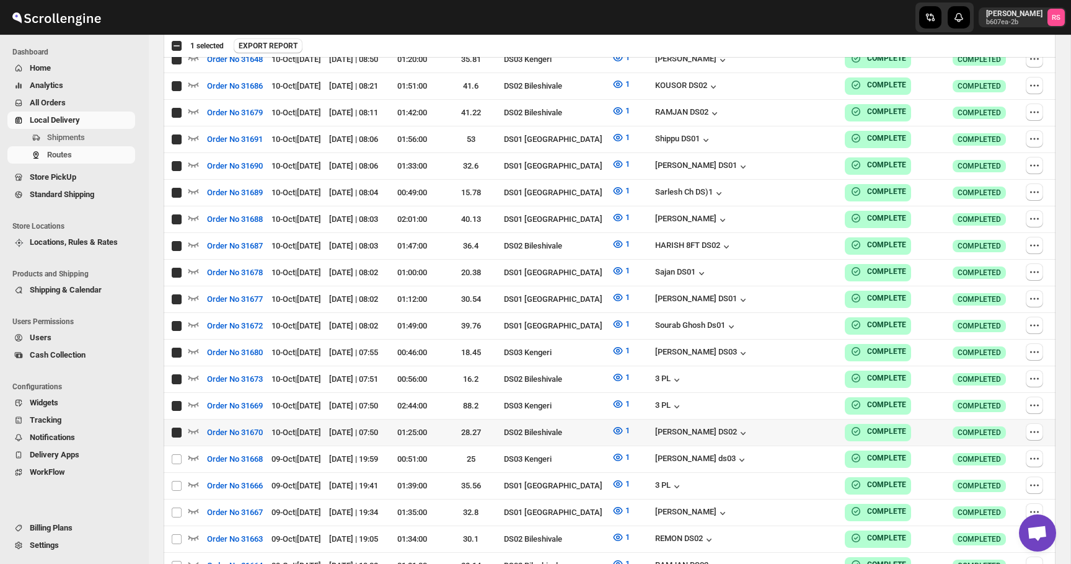
checkbox input "true"
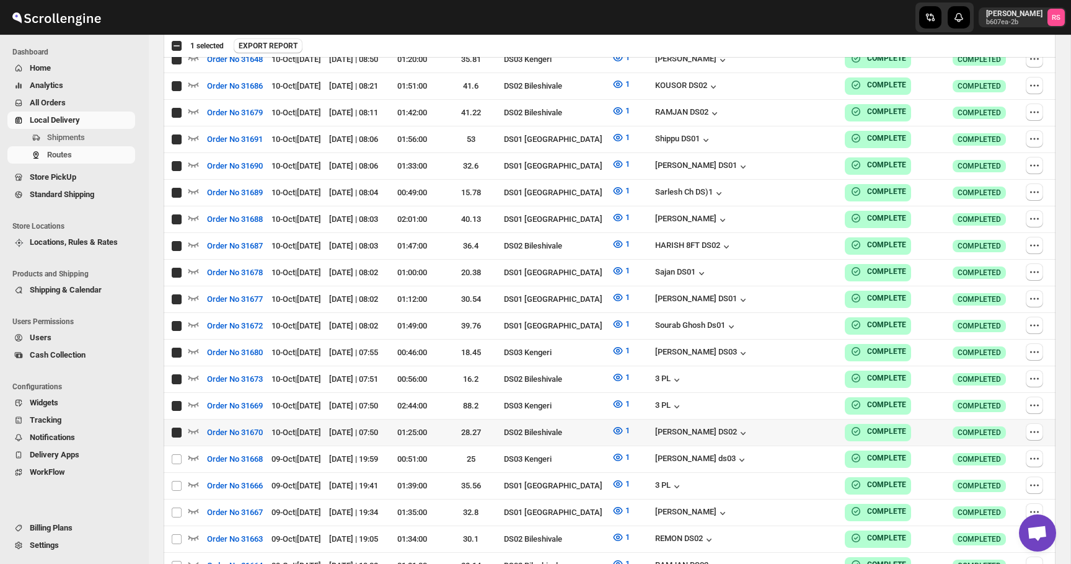
checkbox input "true"
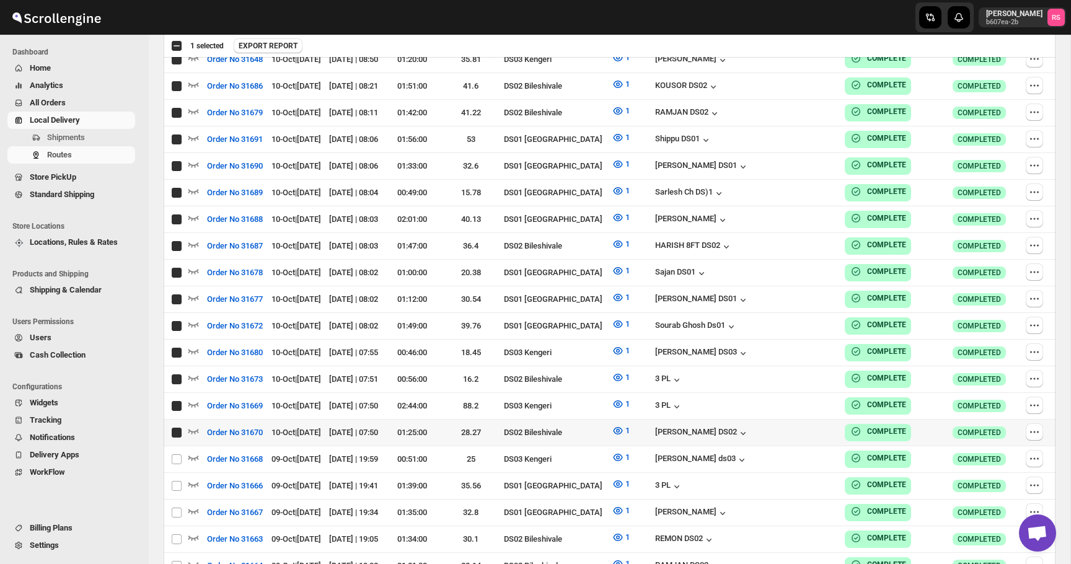
checkbox input "true"
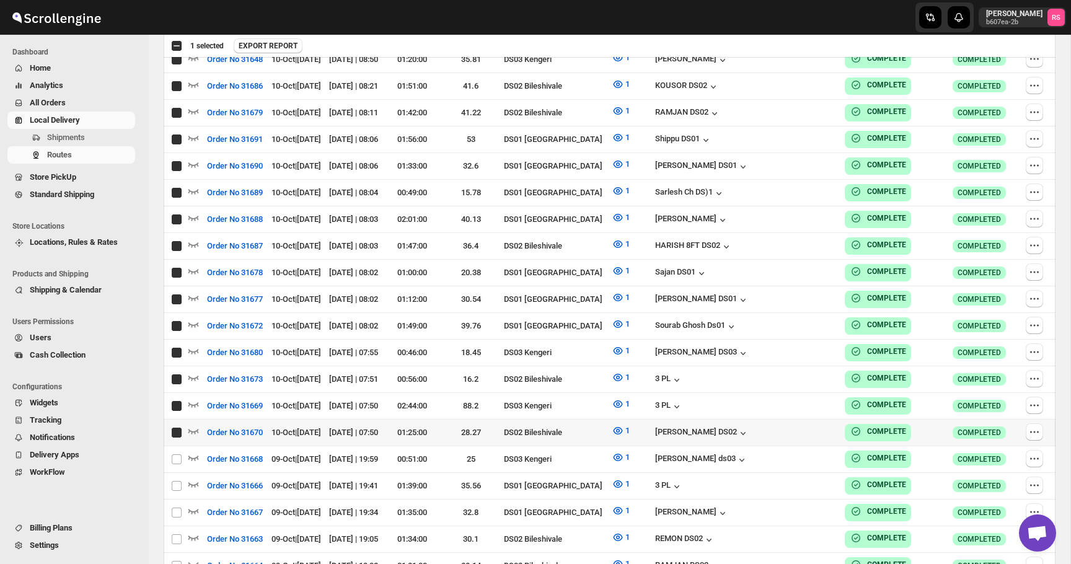
checkbox input "true"
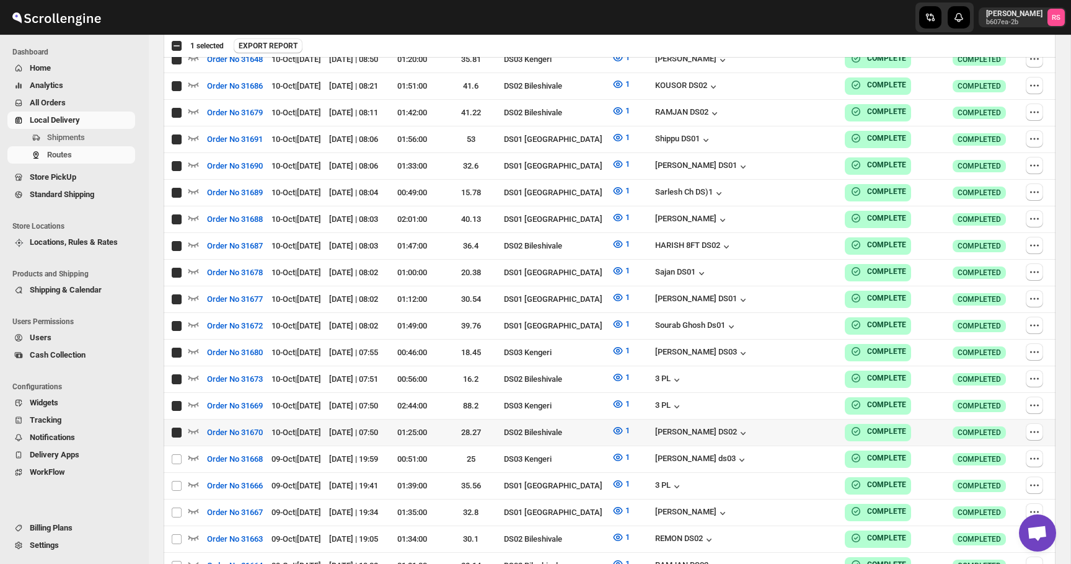
checkbox input "true"
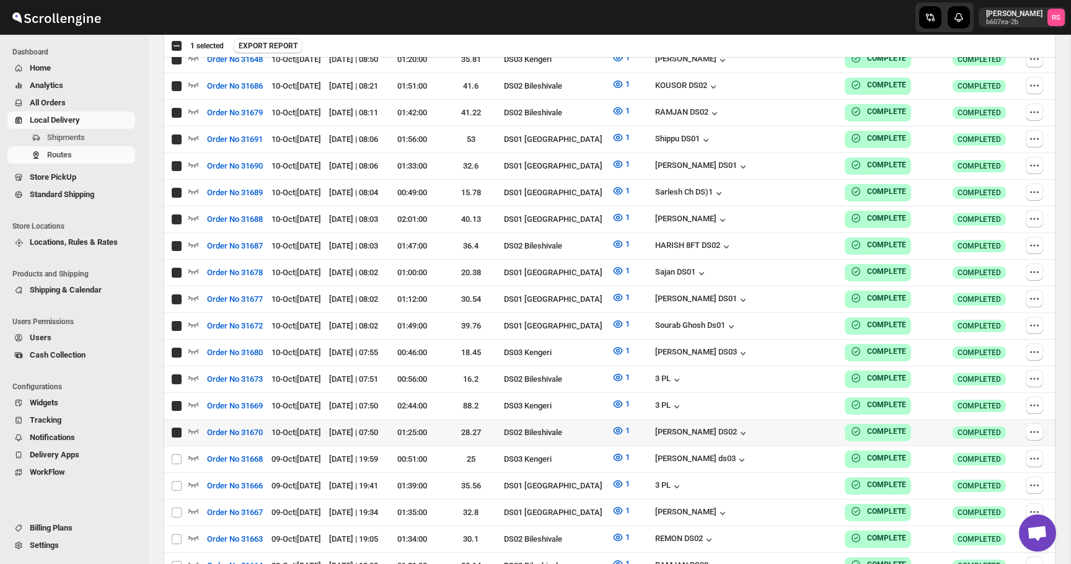
checkbox input "true"
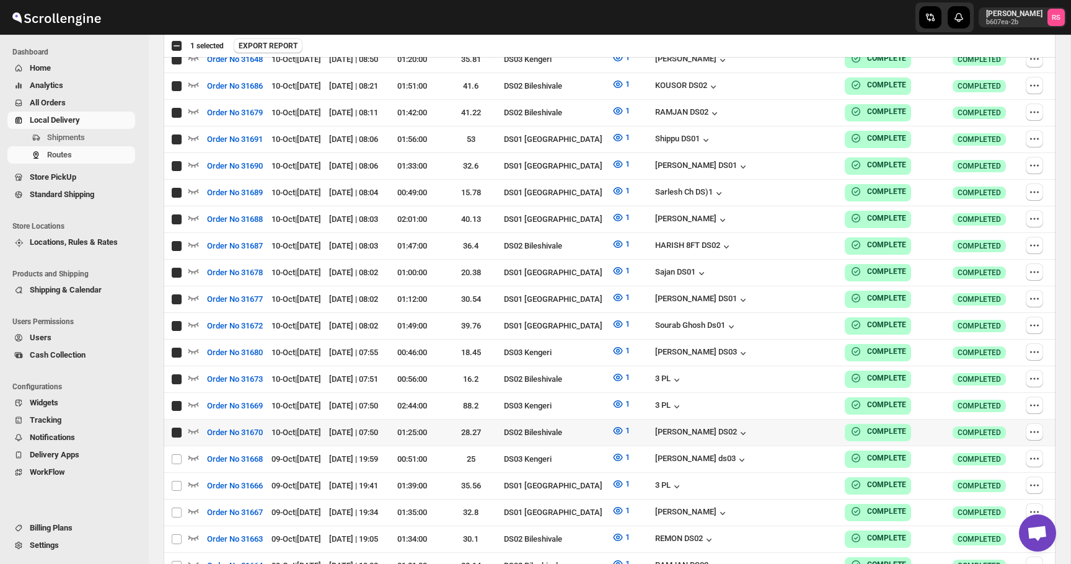
checkbox input "true"
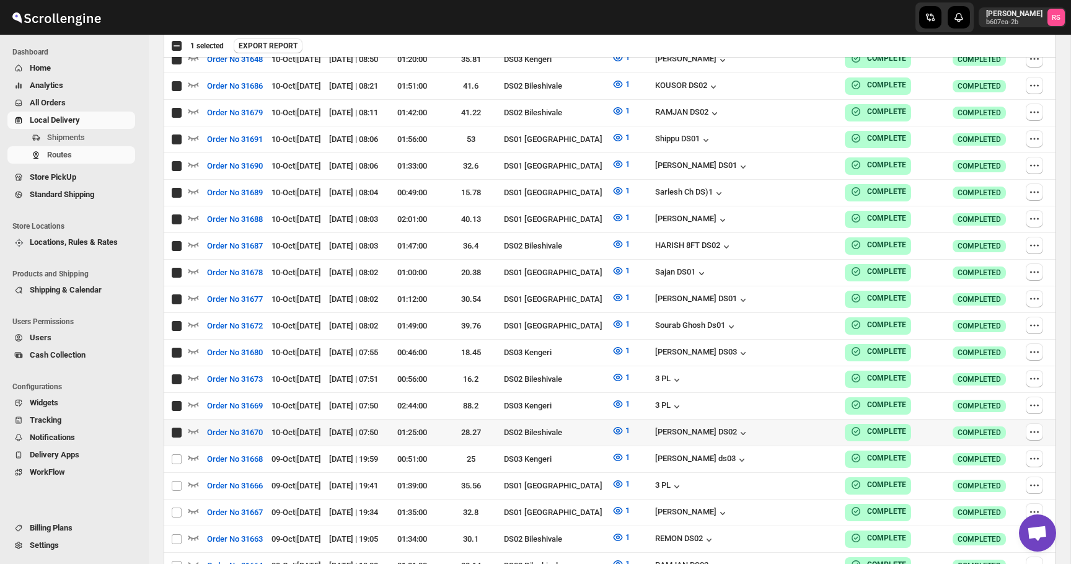
checkbox input "true"
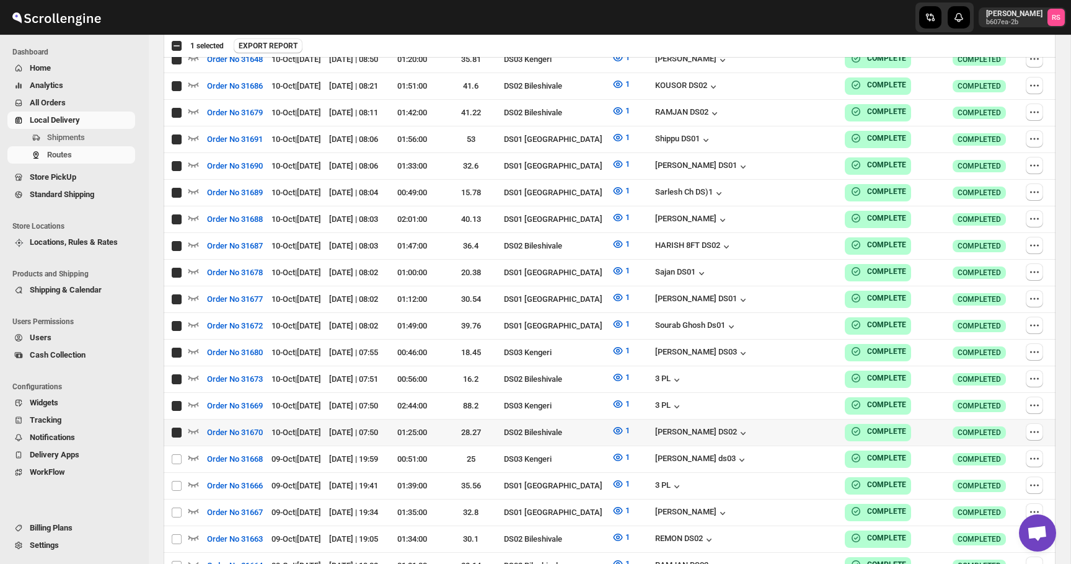
checkbox input "true"
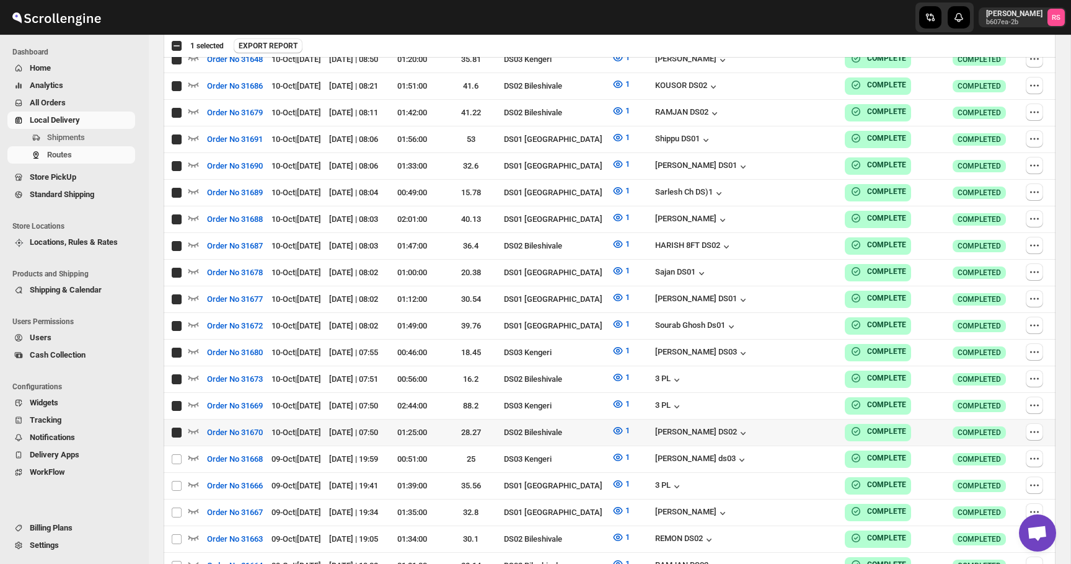
checkbox input "true"
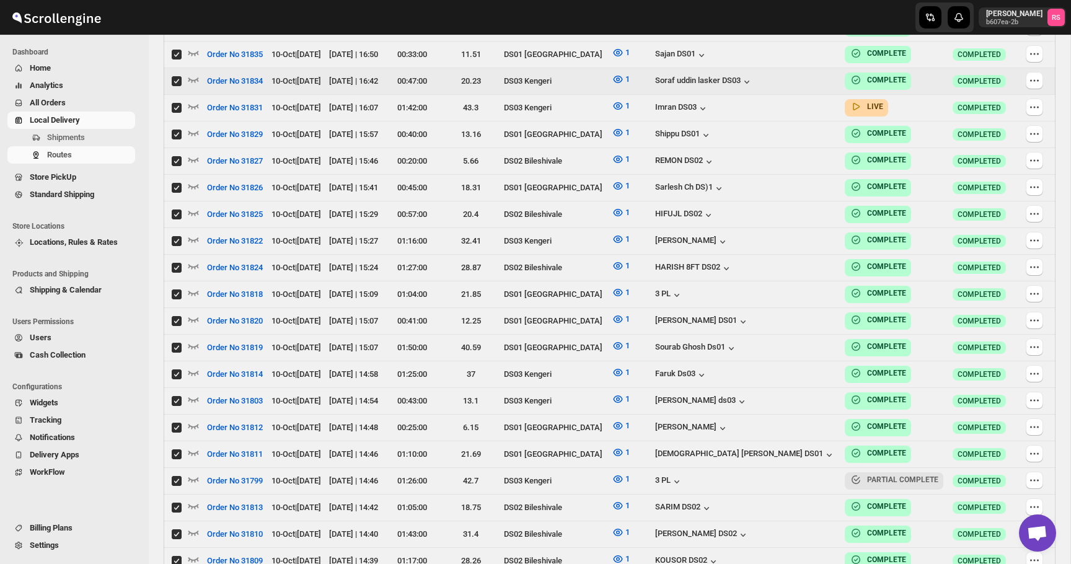
scroll to position [379, 0]
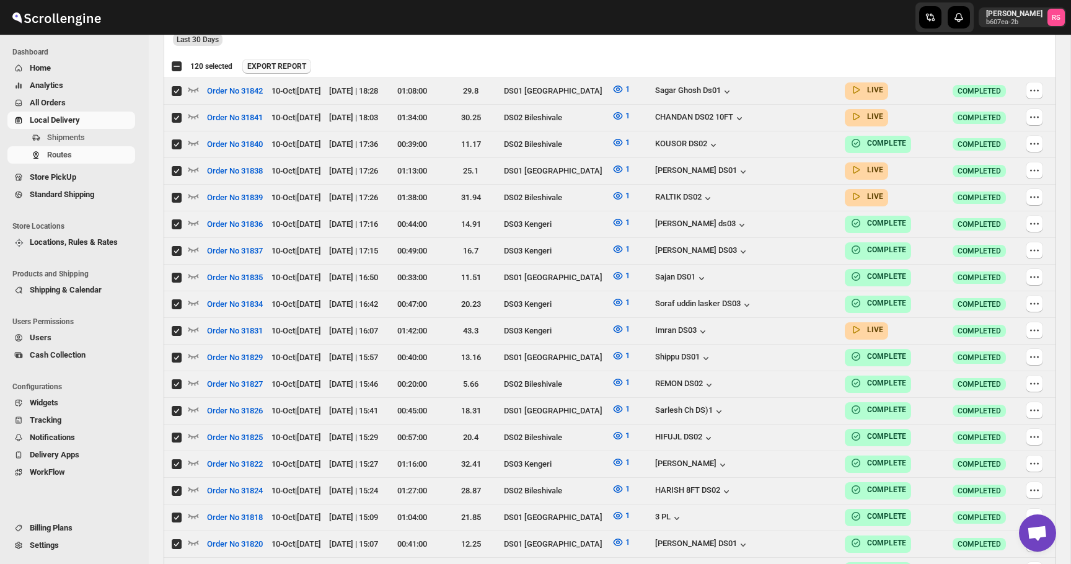
click at [297, 71] on span "EXPORT REPORT" at bounding box center [276, 66] width 59 height 10
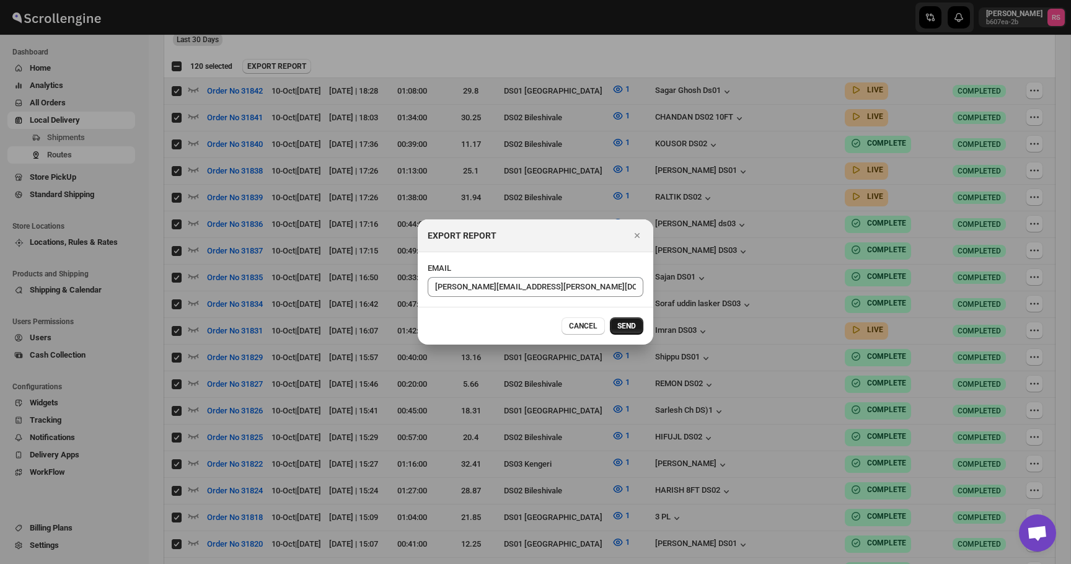
click at [633, 325] on span "SEND" at bounding box center [626, 326] width 19 height 10
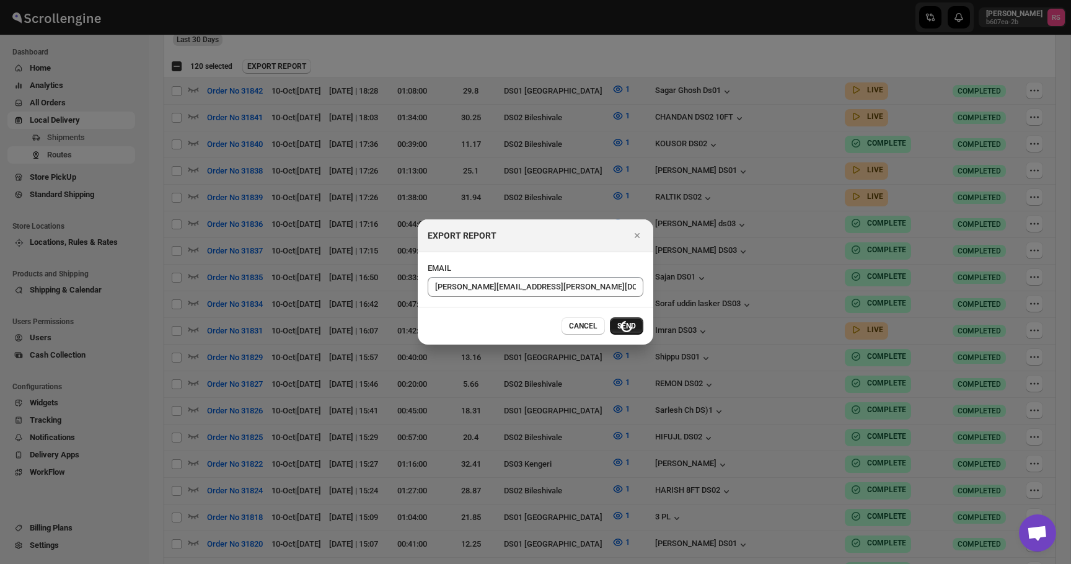
checkbox input "false"
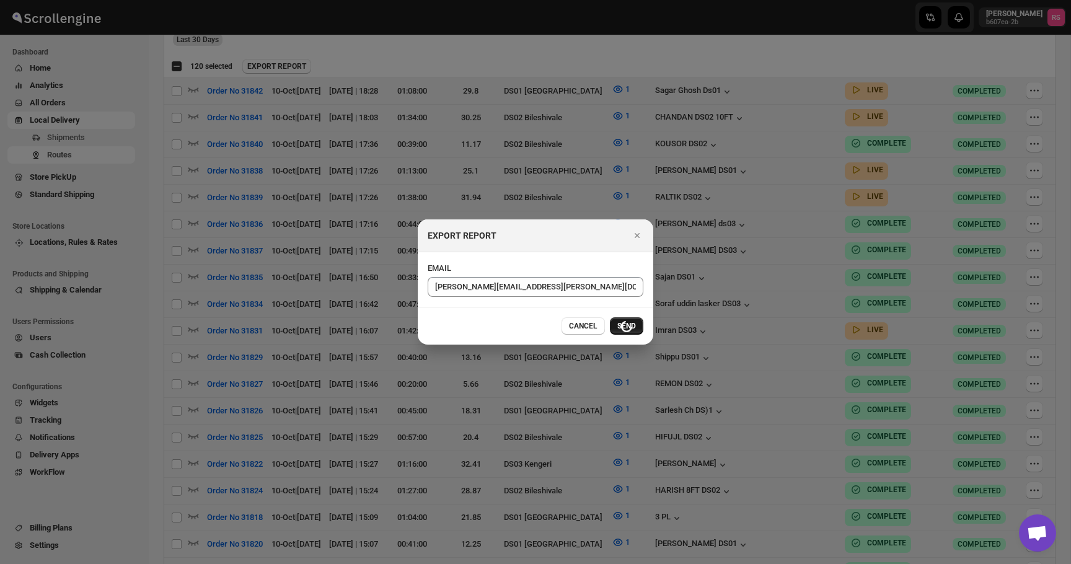
checkbox input "false"
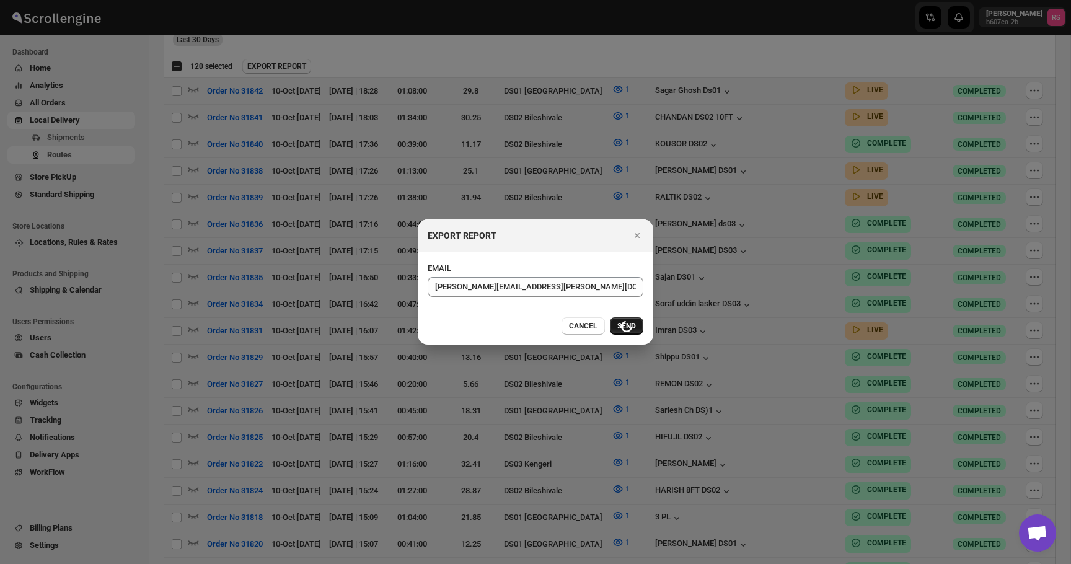
checkbox input "false"
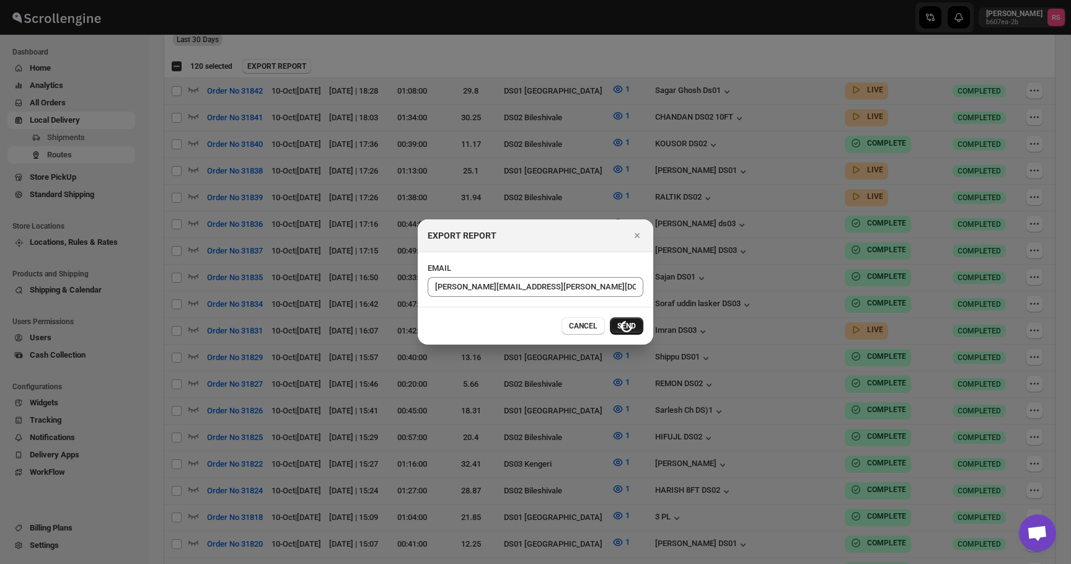
checkbox input "false"
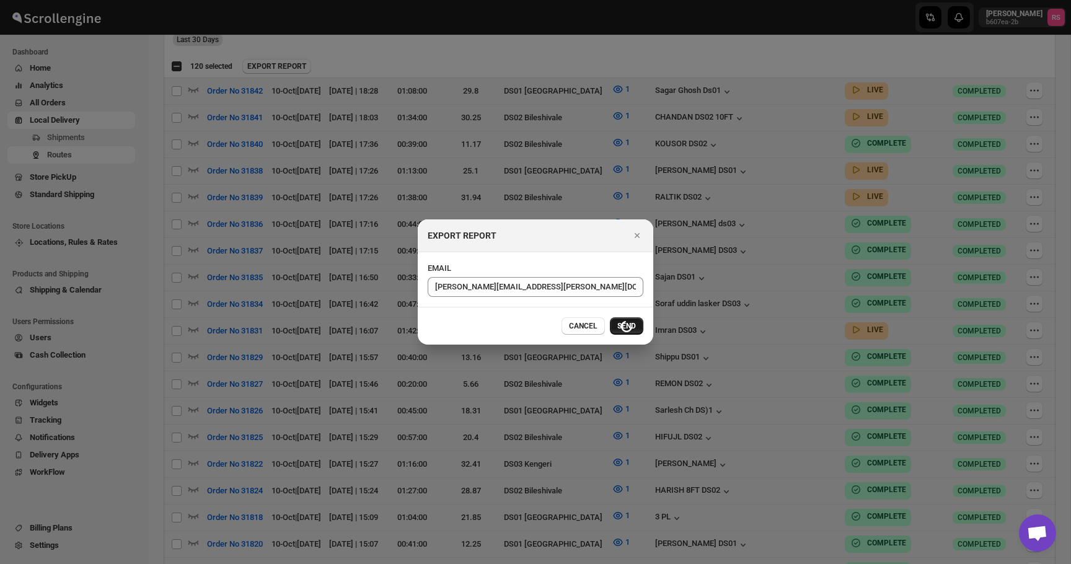
checkbox input "false"
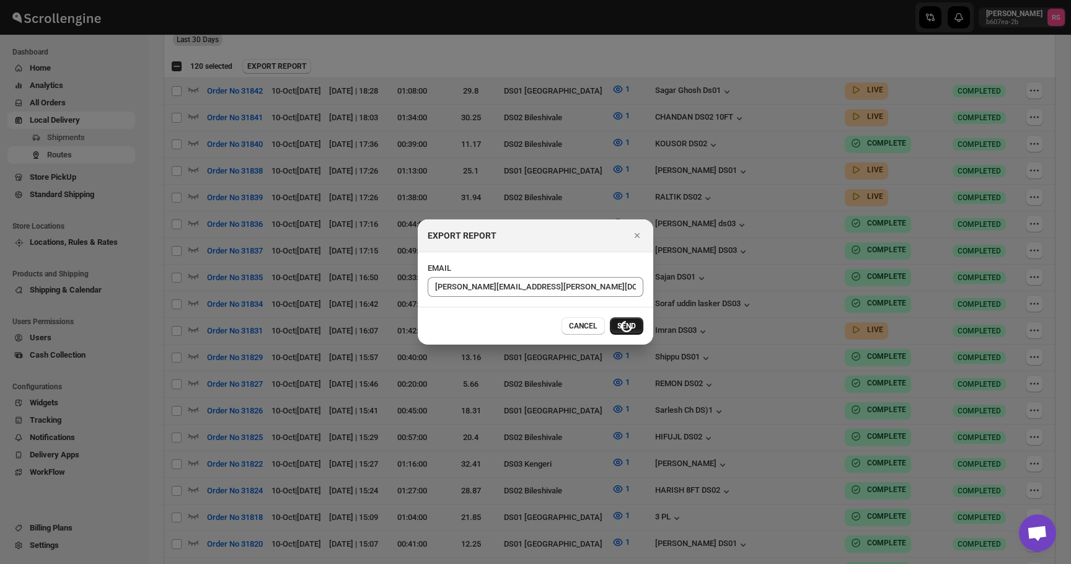
checkbox input "false"
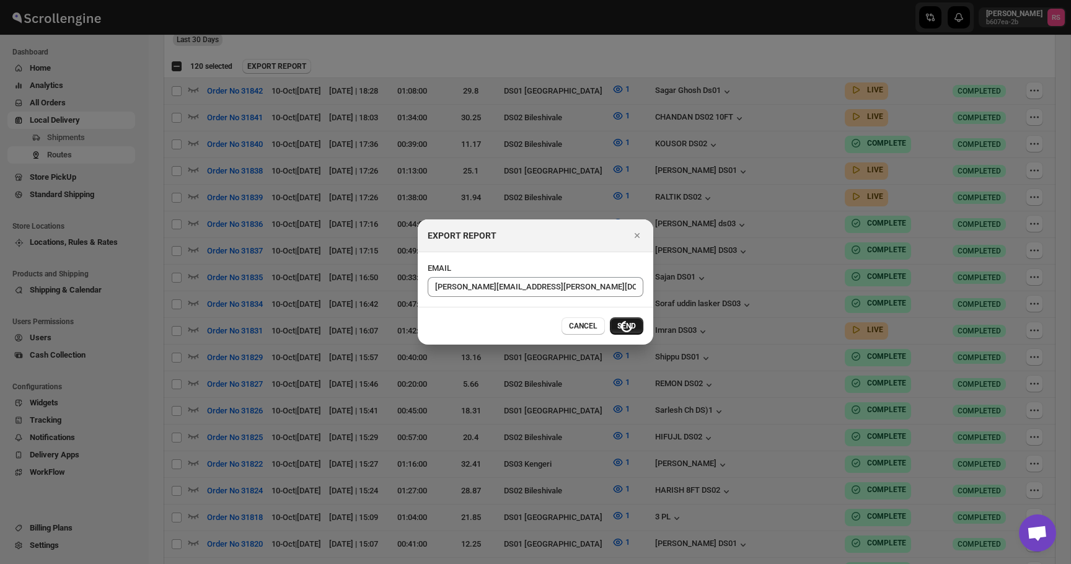
checkbox input "false"
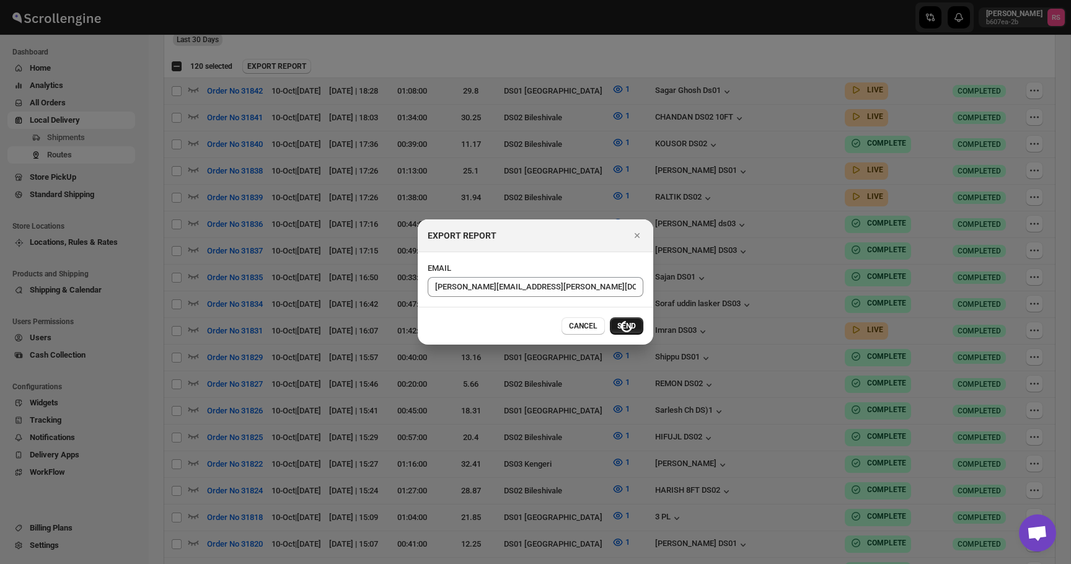
checkbox input "false"
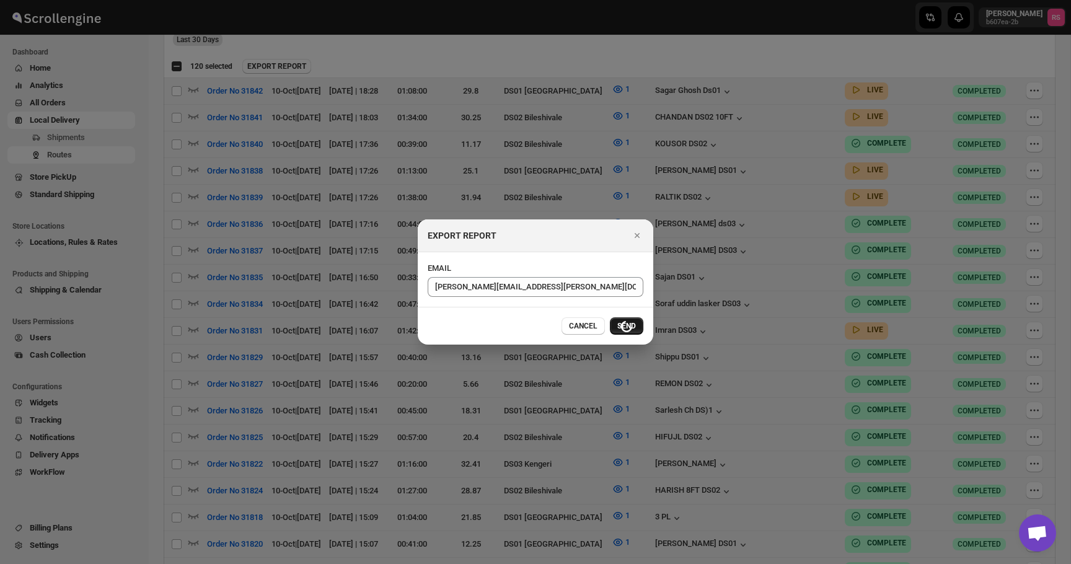
checkbox input "false"
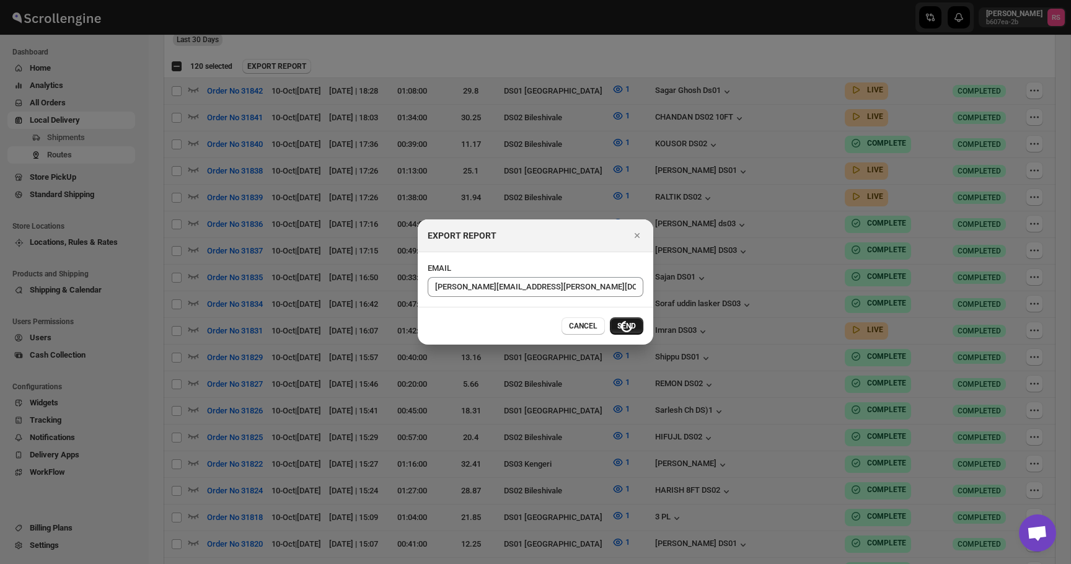
checkbox input "false"
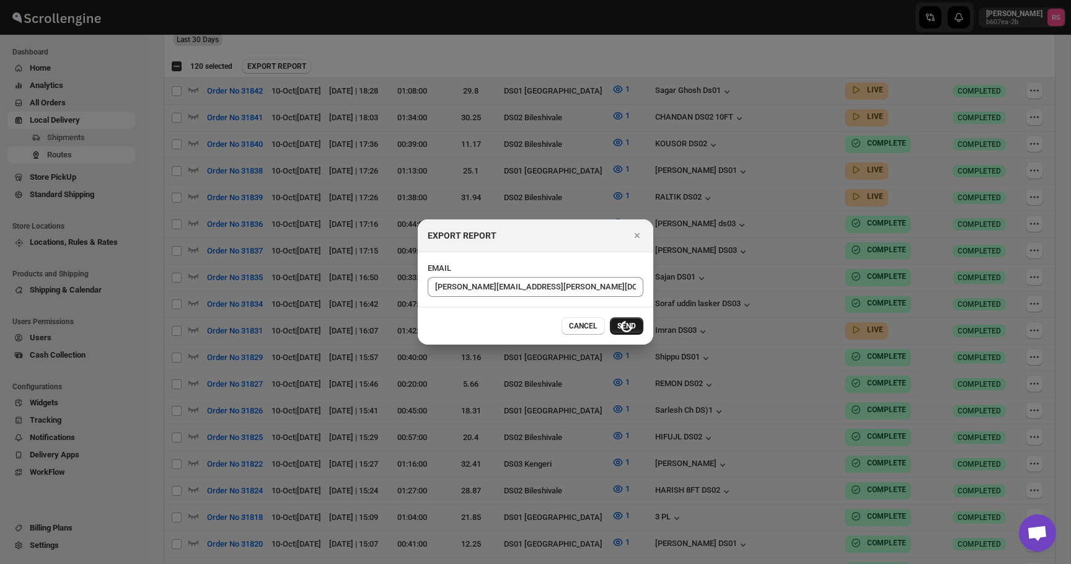
checkbox input "false"
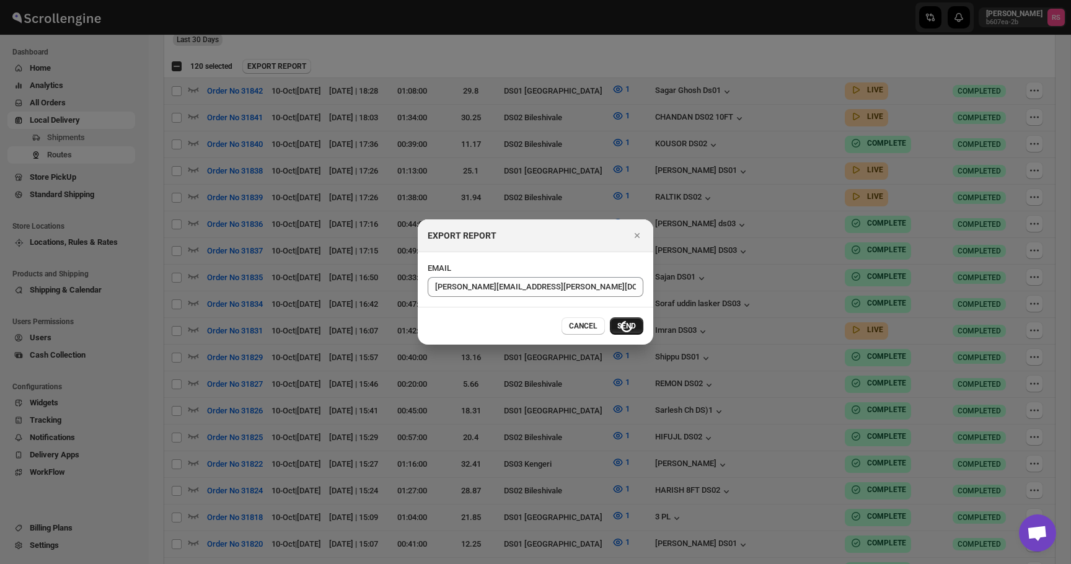
checkbox input "false"
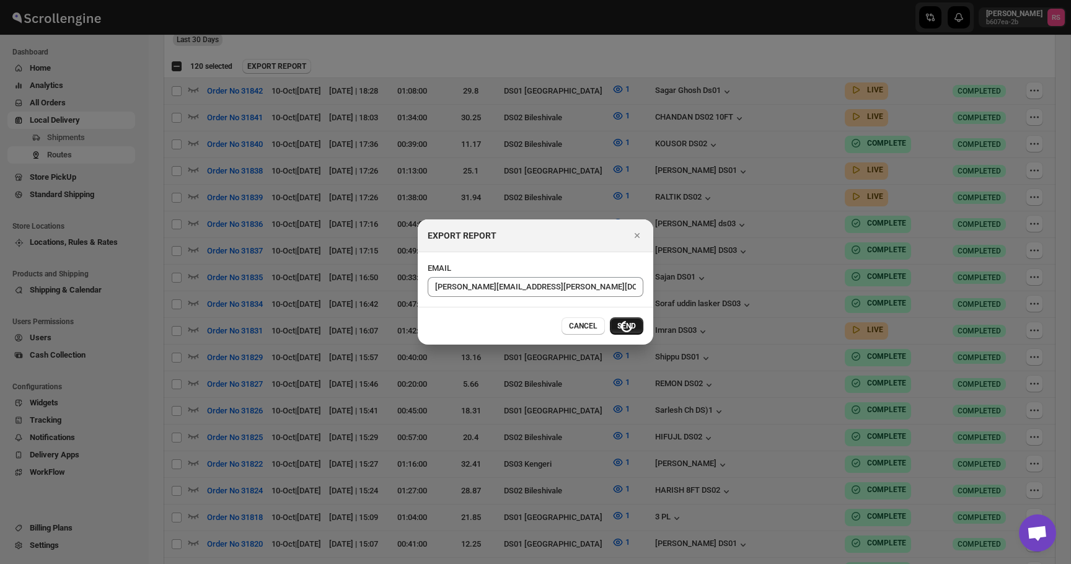
checkbox input "false"
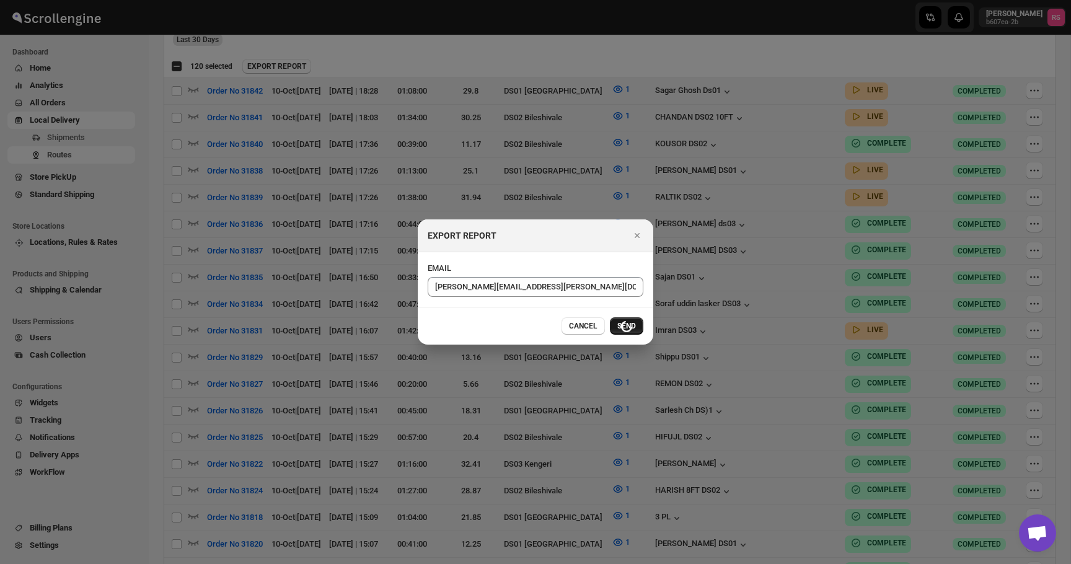
checkbox input "false"
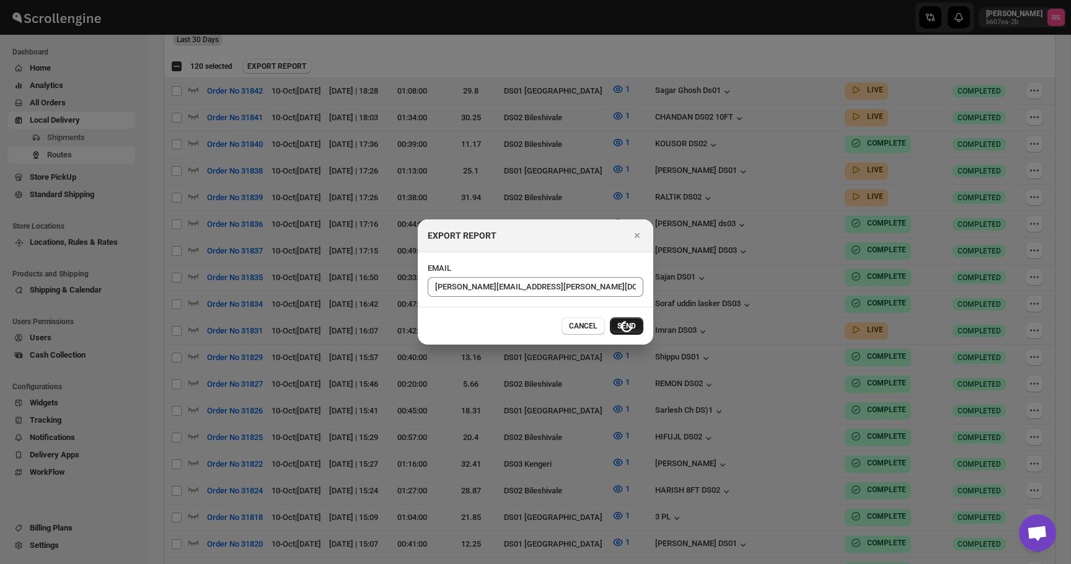
checkbox input "false"
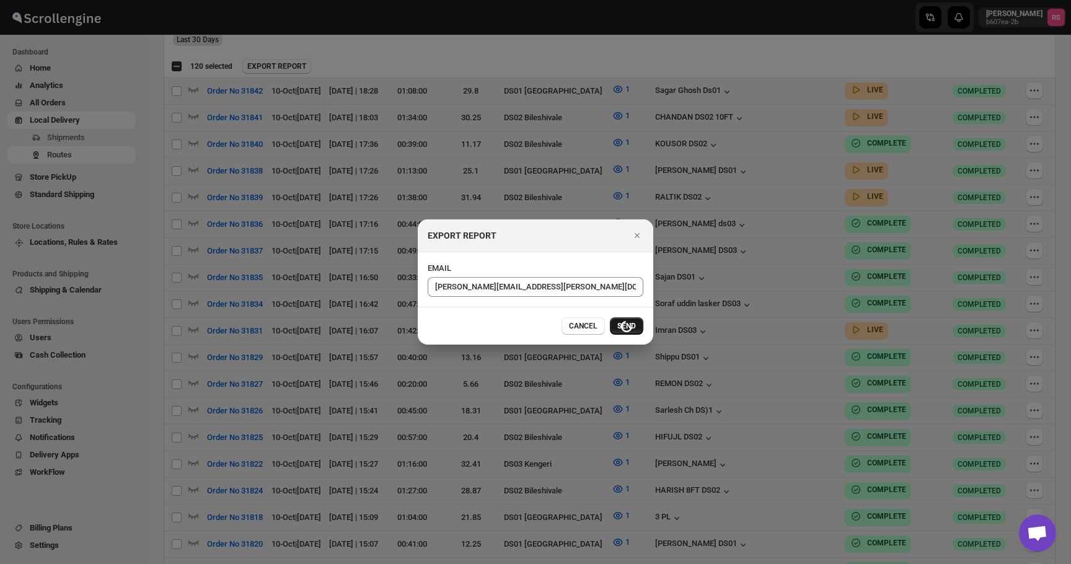
checkbox input "false"
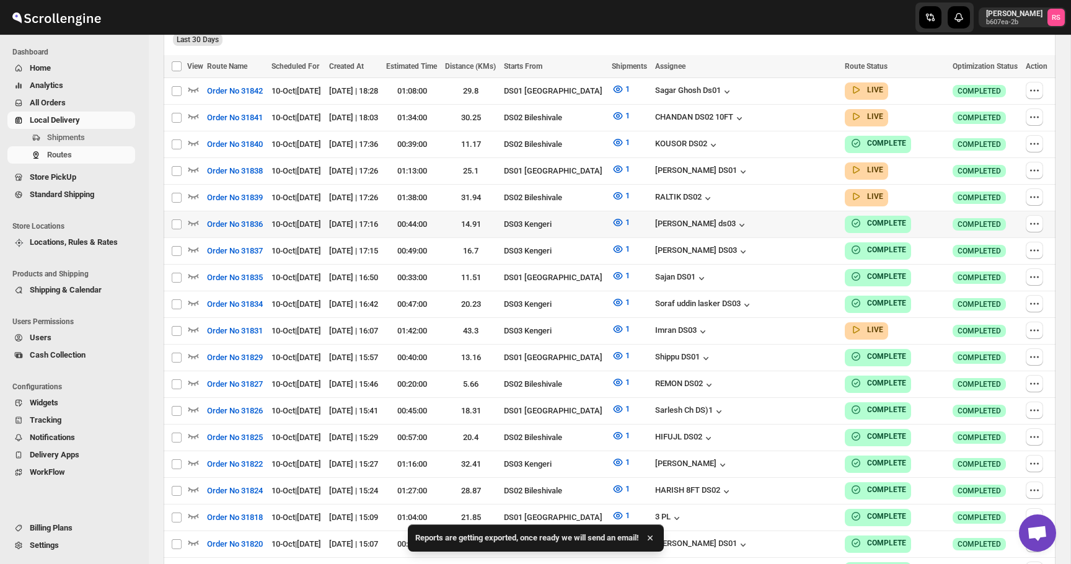
scroll to position [0, 0]
